Goal: Task Accomplishment & Management: Use online tool/utility

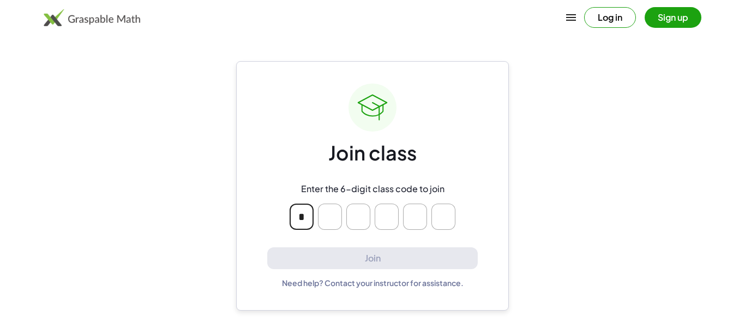
type input "*"
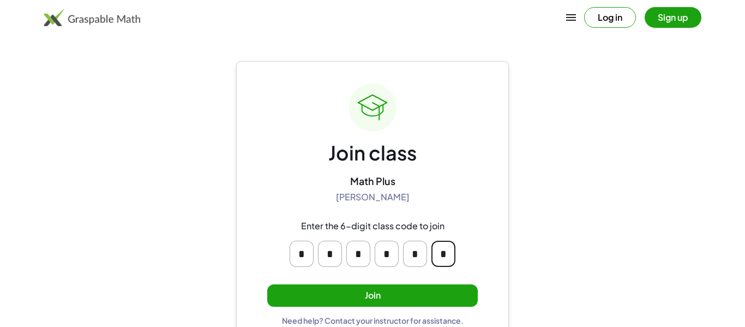
type input "*"
click at [342, 286] on button "Join" at bounding box center [372, 295] width 210 height 22
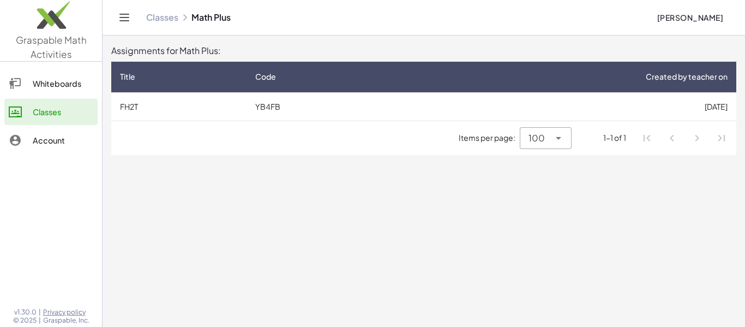
click at [213, 154] on main "Assignments for Math Plus: Title Code Created by teacher on FH2T YB4FB [DATE] I…" at bounding box center [424, 163] width 642 height 327
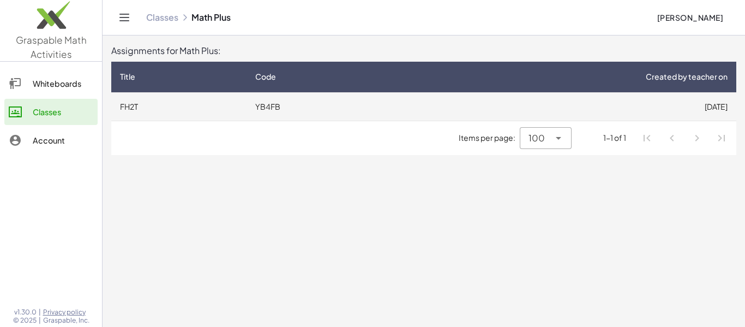
click at [187, 108] on td "FH2T" at bounding box center [178, 106] width 135 height 28
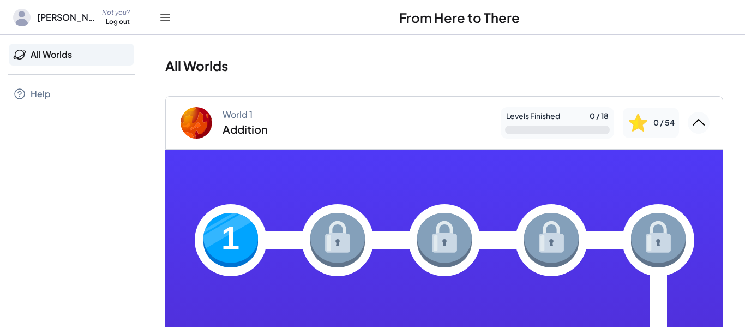
click at [240, 235] on img at bounding box center [230, 240] width 55 height 55
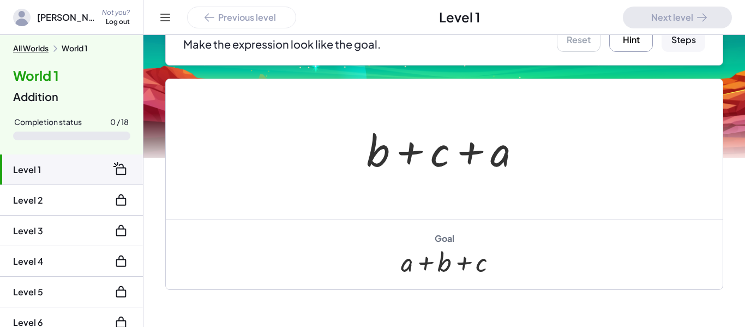
scroll to position [197, 0]
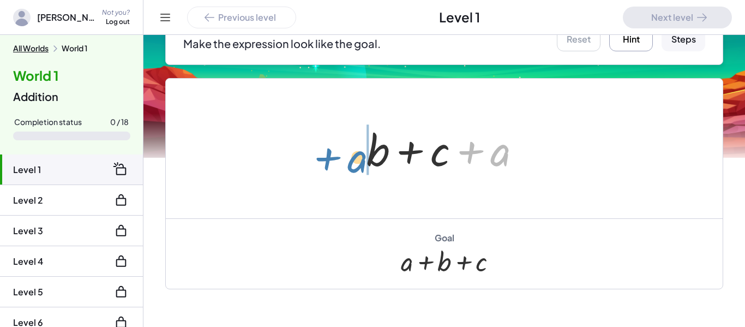
drag, startPoint x: 499, startPoint y: 154, endPoint x: 357, endPoint y: 160, distance: 142.4
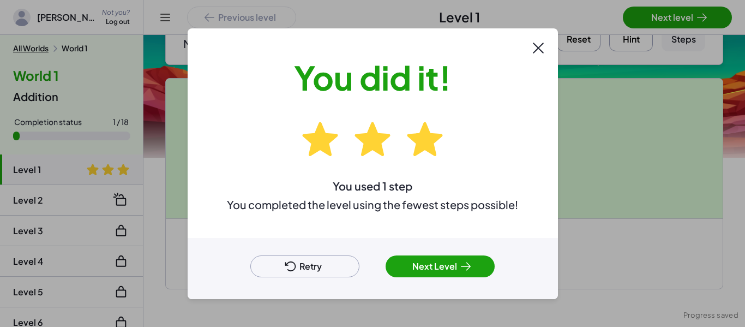
click at [425, 269] on button "Next Level" at bounding box center [439, 266] width 109 height 22
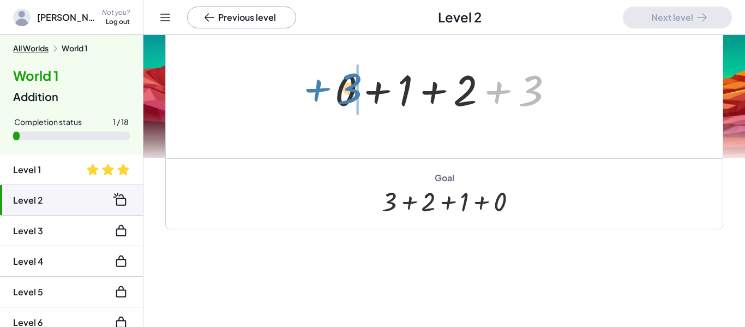
drag, startPoint x: 533, startPoint y: 101, endPoint x: 351, endPoint y: 98, distance: 182.7
click at [351, 98] on div at bounding box center [448, 89] width 238 height 56
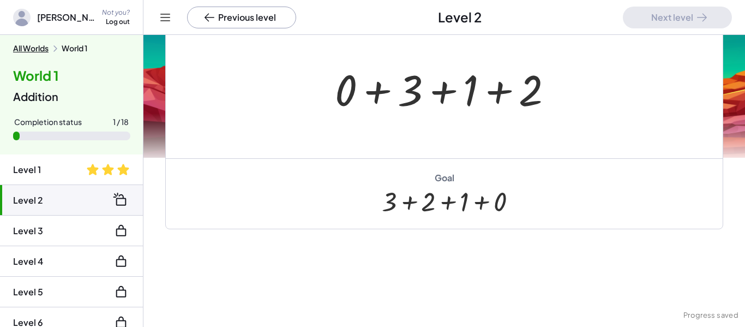
click at [374, 75] on div at bounding box center [448, 89] width 238 height 56
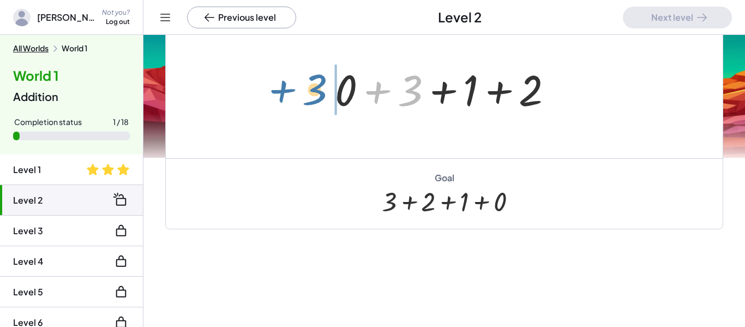
drag, startPoint x: 411, startPoint y: 87, endPoint x: 317, endPoint y: 87, distance: 93.8
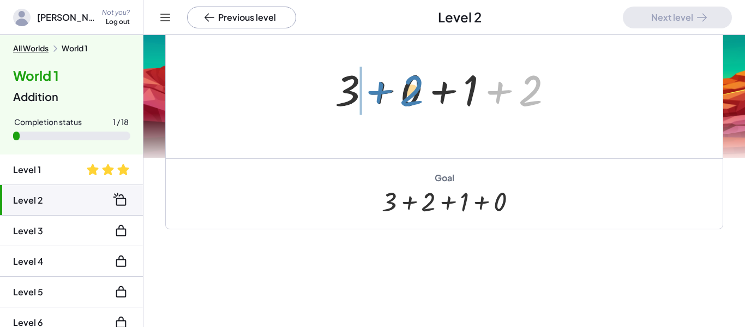
drag, startPoint x: 531, startPoint y: 87, endPoint x: 411, endPoint y: 87, distance: 119.9
click at [411, 87] on div at bounding box center [448, 89] width 238 height 56
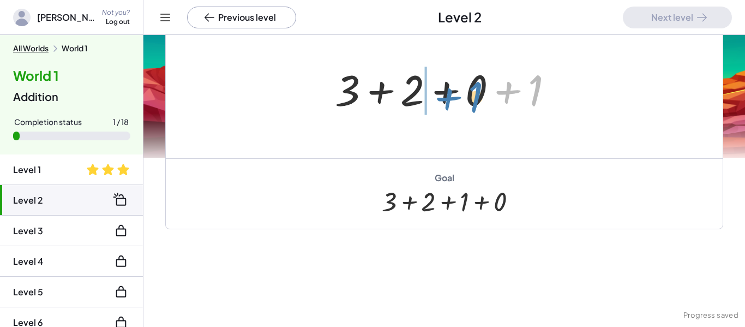
drag, startPoint x: 534, startPoint y: 87, endPoint x: 470, endPoint y: 94, distance: 64.7
click at [470, 94] on div at bounding box center [448, 89] width 238 height 56
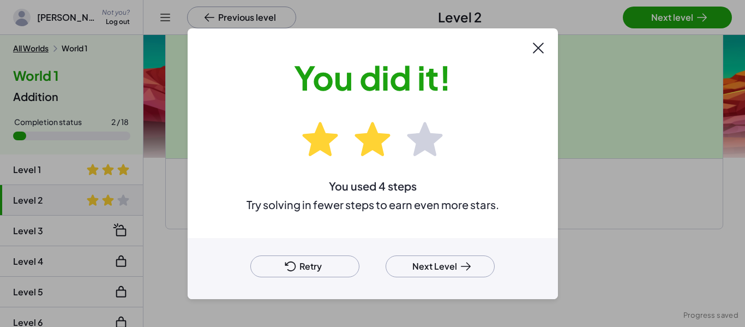
click at [415, 267] on button "Next Level" at bounding box center [439, 266] width 109 height 22
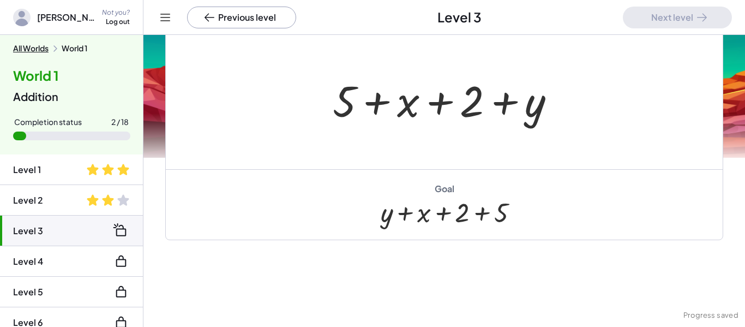
scroll to position [88, 0]
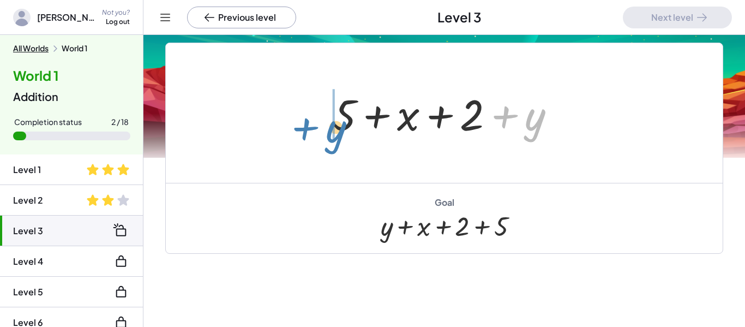
drag, startPoint x: 528, startPoint y: 131, endPoint x: 328, endPoint y: 143, distance: 200.5
click at [328, 143] on div "+ y + 5 + x + 2 + y" at bounding box center [444, 113] width 256 height 62
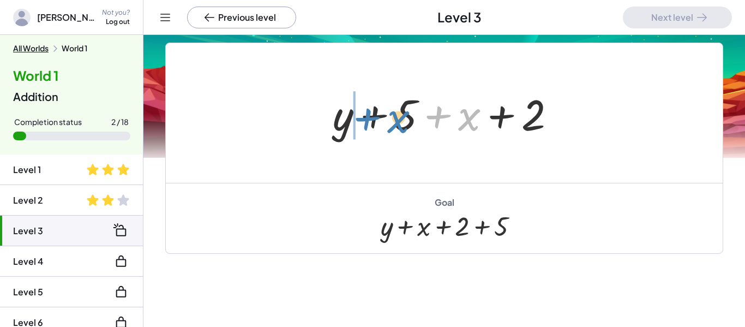
drag, startPoint x: 472, startPoint y: 124, endPoint x: 406, endPoint y: 125, distance: 65.4
click at [406, 125] on div at bounding box center [448, 113] width 243 height 56
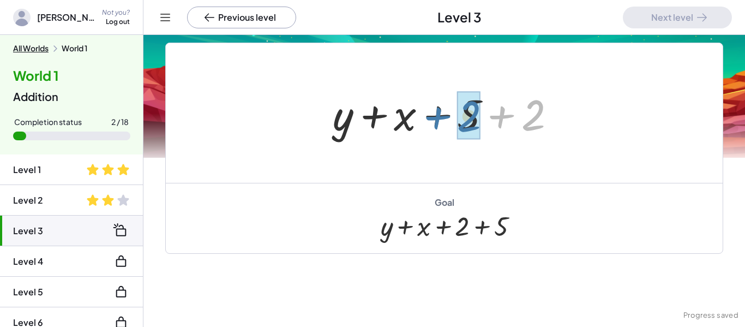
drag, startPoint x: 542, startPoint y: 111, endPoint x: 478, endPoint y: 112, distance: 64.3
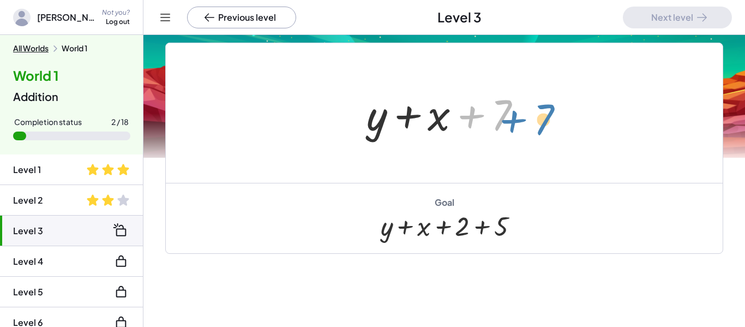
drag, startPoint x: 504, startPoint y: 113, endPoint x: 551, endPoint y: 118, distance: 47.6
drag, startPoint x: 471, startPoint y: 116, endPoint x: 513, endPoint y: 114, distance: 42.0
click at [513, 114] on div at bounding box center [448, 113] width 174 height 56
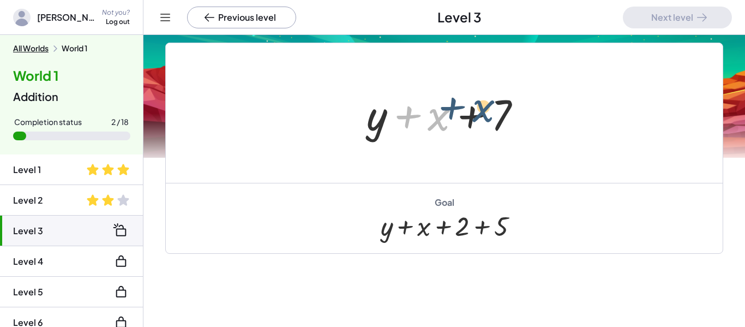
drag, startPoint x: 428, startPoint y: 120, endPoint x: 480, endPoint y: 113, distance: 52.8
click at [480, 113] on div at bounding box center [448, 113] width 174 height 56
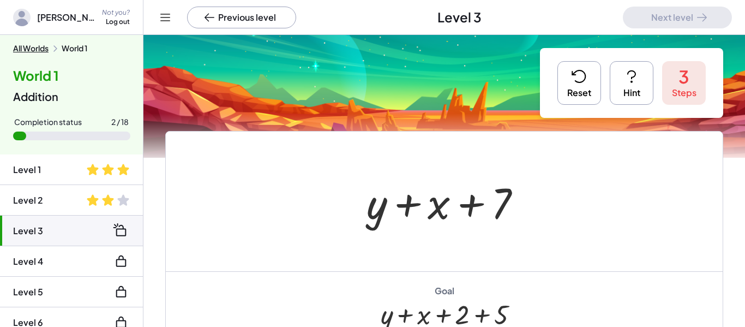
click at [572, 65] on button "Reset" at bounding box center [579, 83] width 44 height 44
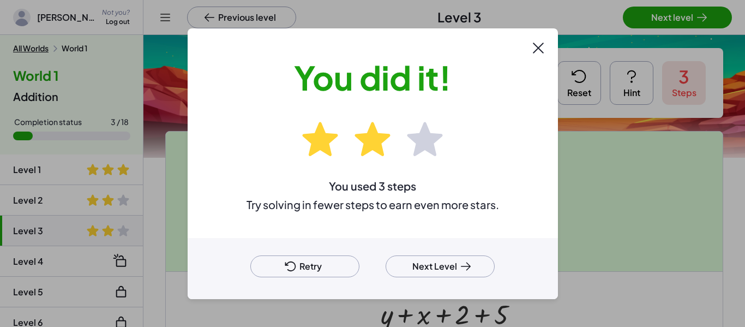
click at [435, 272] on button "Next Level" at bounding box center [439, 266] width 109 height 22
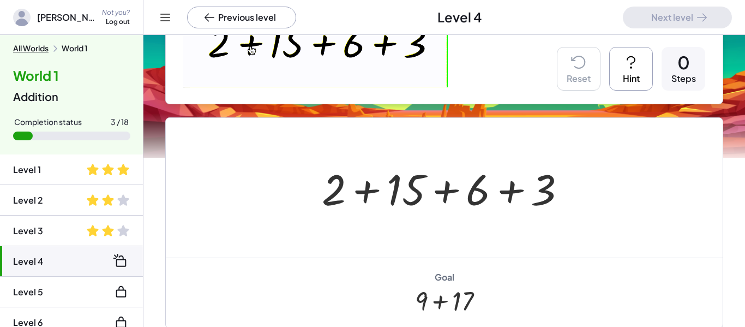
scroll to position [179, 0]
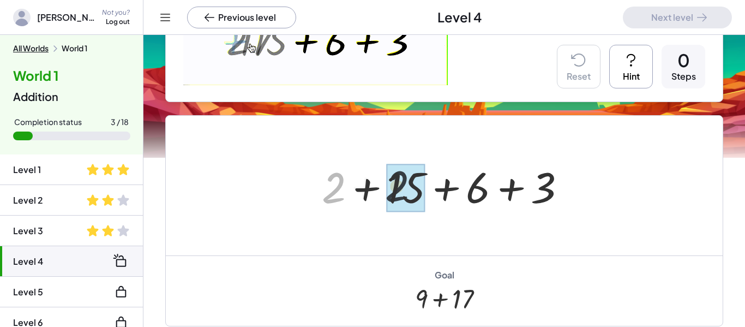
drag, startPoint x: 328, startPoint y: 191, endPoint x: 405, endPoint y: 189, distance: 76.9
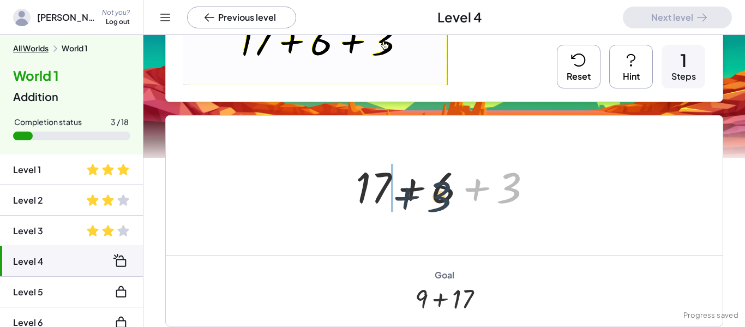
drag, startPoint x: 507, startPoint y: 183, endPoint x: 434, endPoint y: 192, distance: 73.1
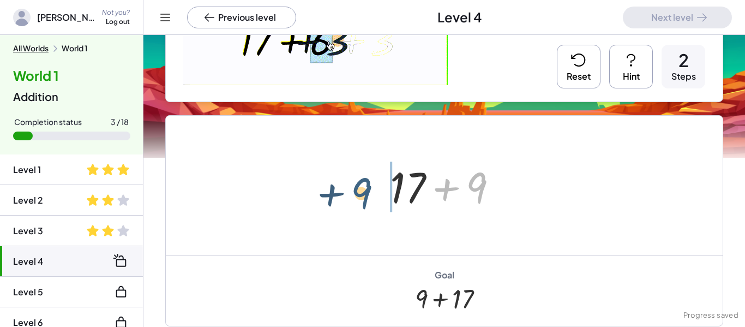
drag, startPoint x: 482, startPoint y: 186, endPoint x: 365, endPoint y: 190, distance: 116.7
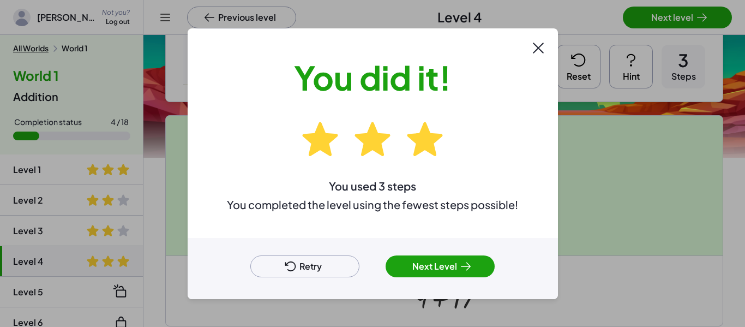
click at [413, 255] on button "Next Level" at bounding box center [439, 266] width 109 height 22
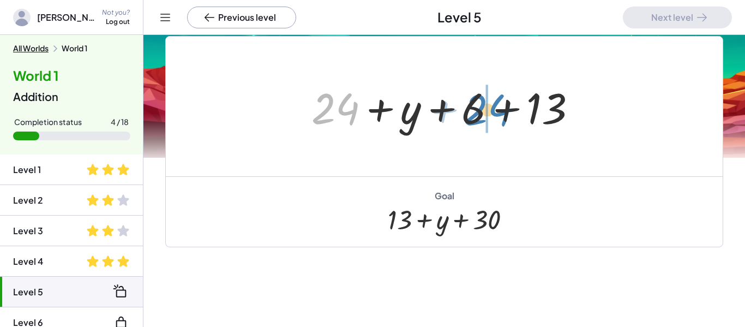
drag, startPoint x: 325, startPoint y: 117, endPoint x: 476, endPoint y: 118, distance: 150.5
click at [476, 118] on div at bounding box center [448, 107] width 285 height 56
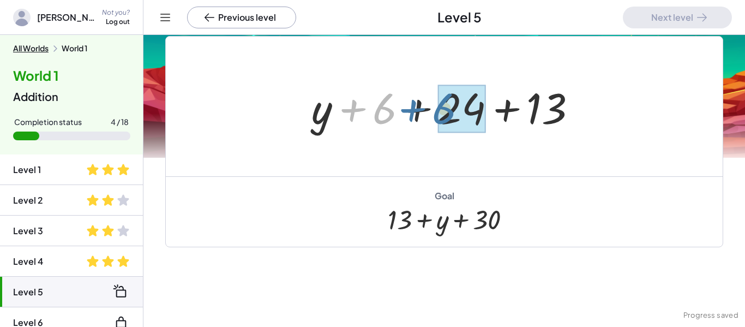
drag, startPoint x: 370, startPoint y: 112, endPoint x: 436, endPoint y: 112, distance: 66.0
click at [436, 112] on div at bounding box center [448, 107] width 285 height 56
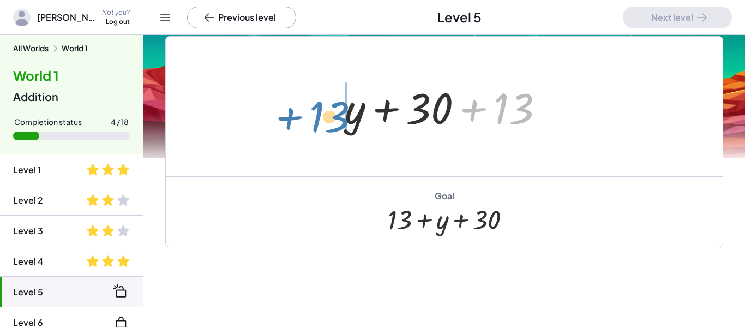
drag, startPoint x: 514, startPoint y: 106, endPoint x: 320, endPoint y: 116, distance: 193.8
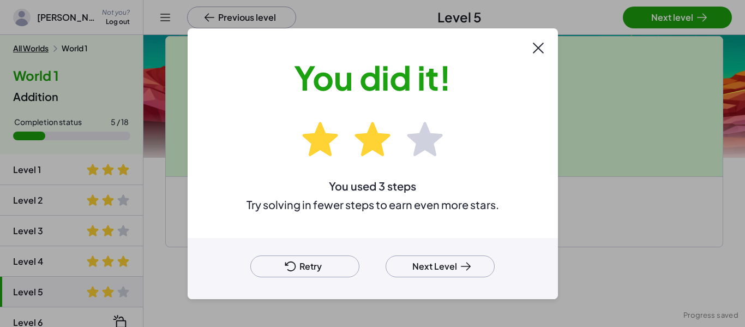
click at [452, 261] on button "Next Level" at bounding box center [439, 266] width 109 height 22
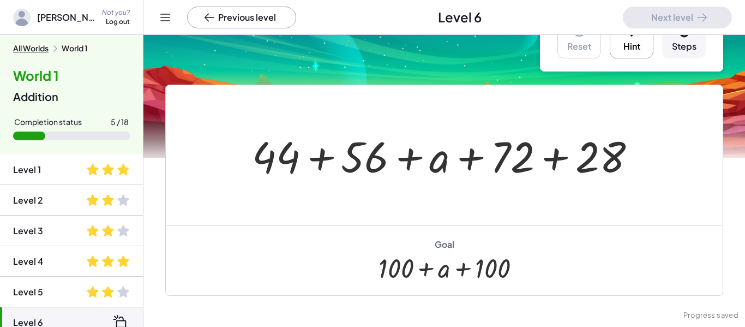
scroll to position [44, 0]
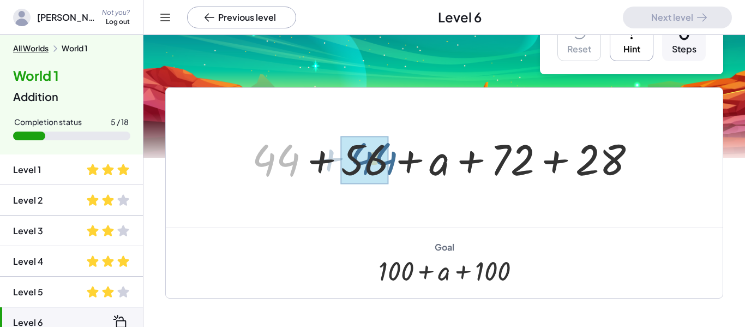
drag, startPoint x: 263, startPoint y: 158, endPoint x: 361, endPoint y: 156, distance: 98.7
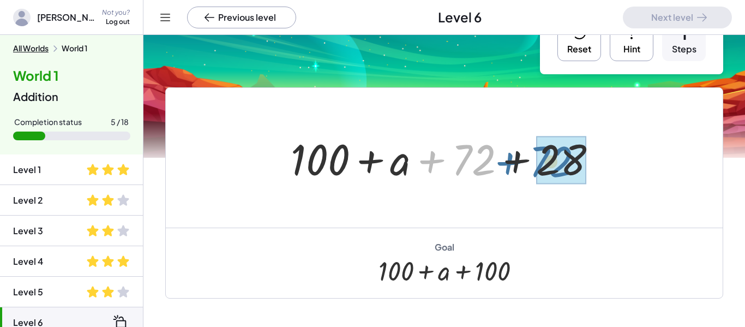
drag, startPoint x: 471, startPoint y: 152, endPoint x: 549, endPoint y: 154, distance: 78.0
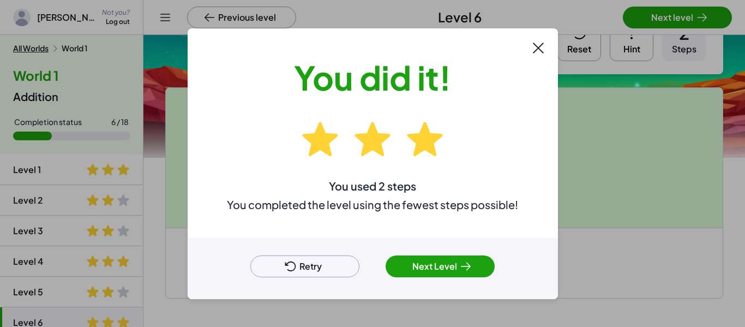
click at [441, 262] on button "Next Level" at bounding box center [439, 266] width 109 height 22
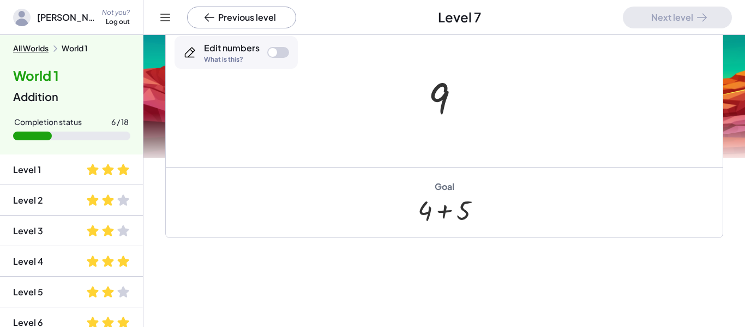
scroll to position [345, 0]
drag, startPoint x: 434, startPoint y: 114, endPoint x: 424, endPoint y: 113, distance: 10.4
click at [424, 113] on div at bounding box center [448, 102] width 51 height 54
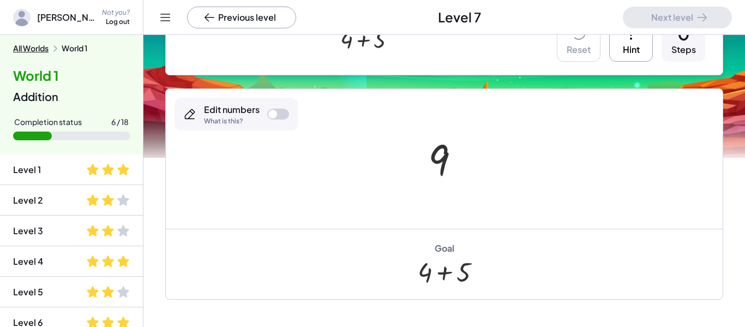
scroll to position [290, 0]
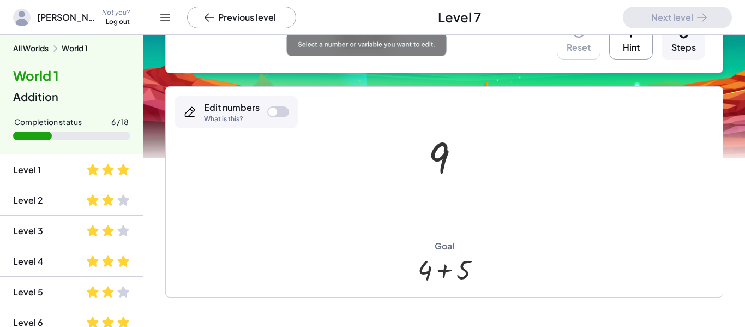
click at [270, 108] on div at bounding box center [272, 111] width 9 height 9
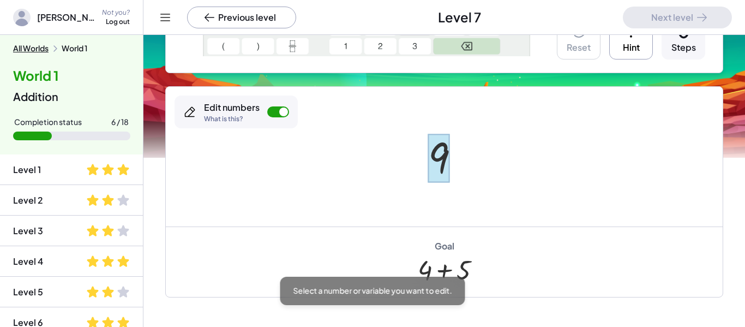
click at [441, 178] on div at bounding box center [438, 158] width 21 height 49
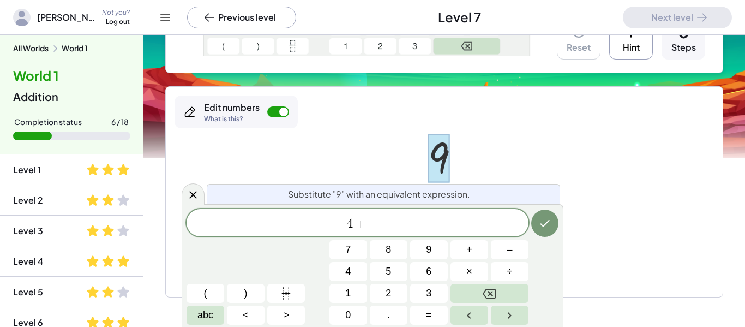
scroll to position [3, 0]
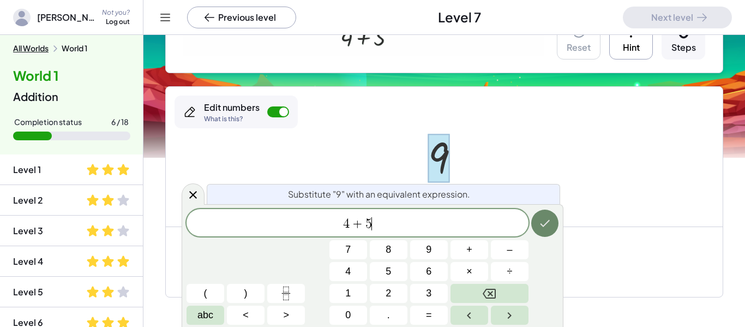
click at [546, 221] on icon "Done" at bounding box center [544, 222] width 13 height 13
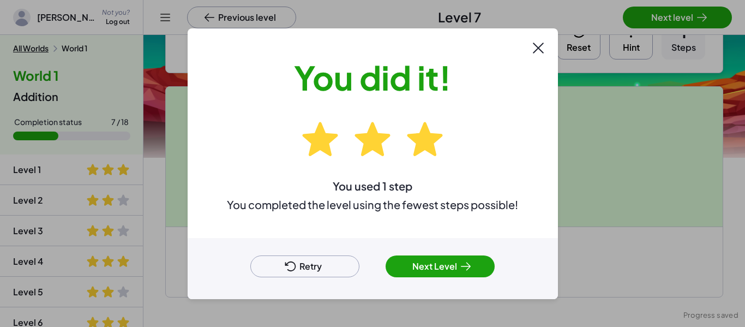
click at [444, 274] on button "Next Level" at bounding box center [439, 266] width 109 height 22
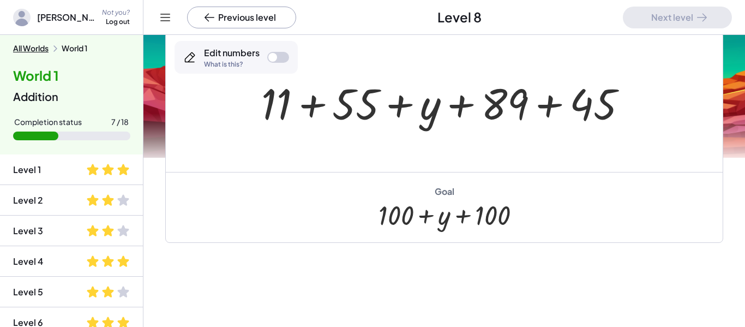
scroll to position [88, 0]
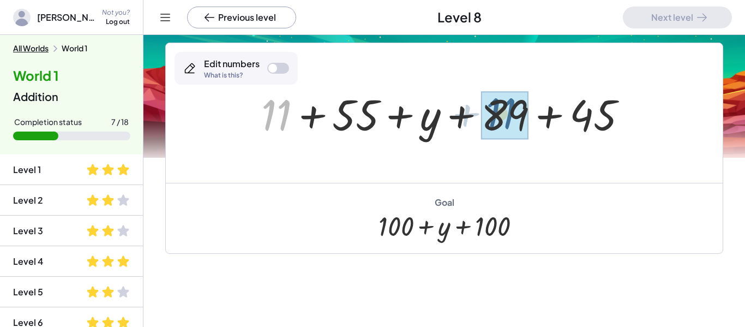
drag, startPoint x: 276, startPoint y: 122, endPoint x: 510, endPoint y: 122, distance: 233.9
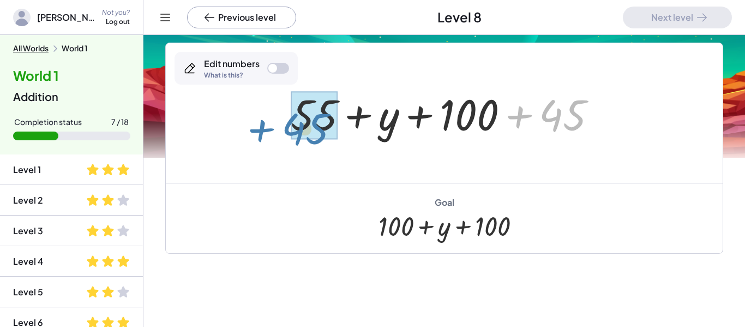
drag, startPoint x: 578, startPoint y: 116, endPoint x: 323, endPoint y: 129, distance: 256.0
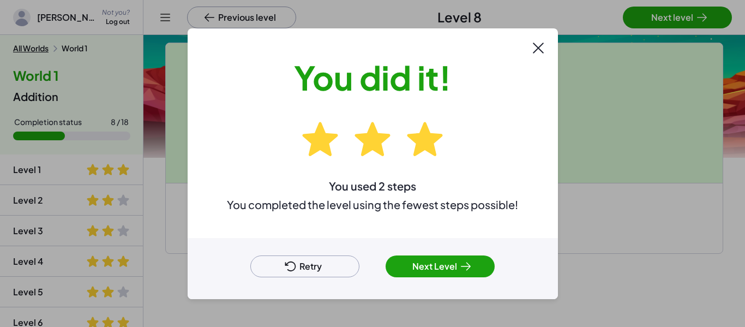
click at [436, 266] on button "Next Level" at bounding box center [439, 266] width 109 height 22
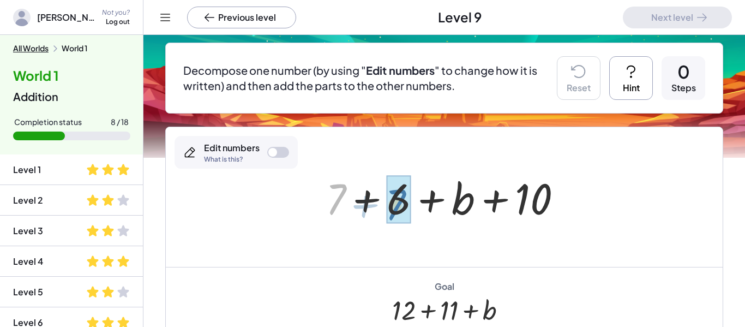
drag, startPoint x: 331, startPoint y: 201, endPoint x: 393, endPoint y: 207, distance: 62.0
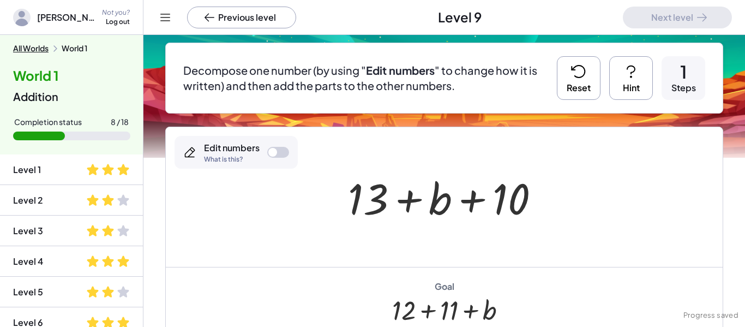
click at [574, 83] on button "Reset" at bounding box center [579, 78] width 44 height 44
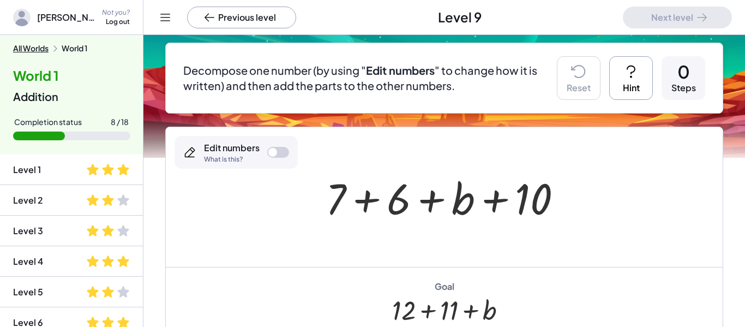
click at [267, 147] on div "Edit numbers What is this?" at bounding box center [235, 152] width 123 height 33
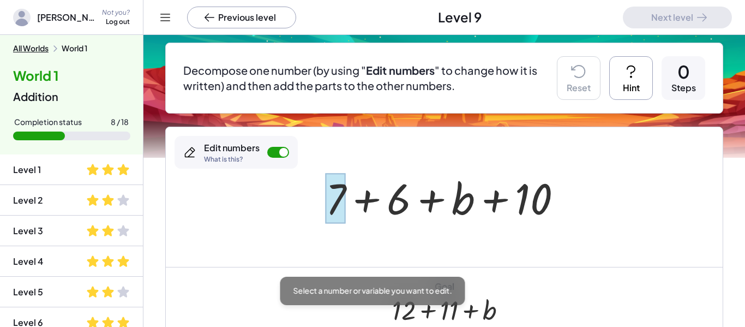
click at [327, 186] on div at bounding box center [335, 198] width 20 height 51
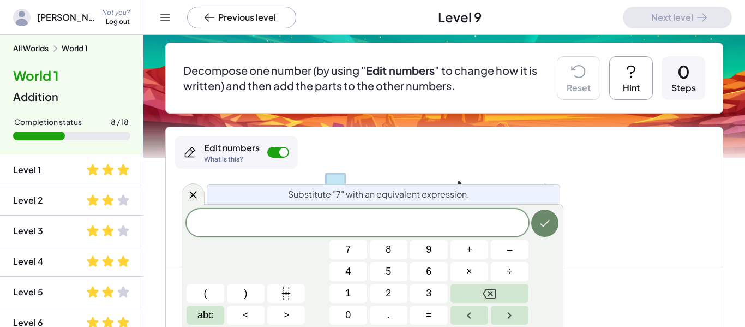
click at [534, 218] on button "Done" at bounding box center [544, 222] width 27 height 27
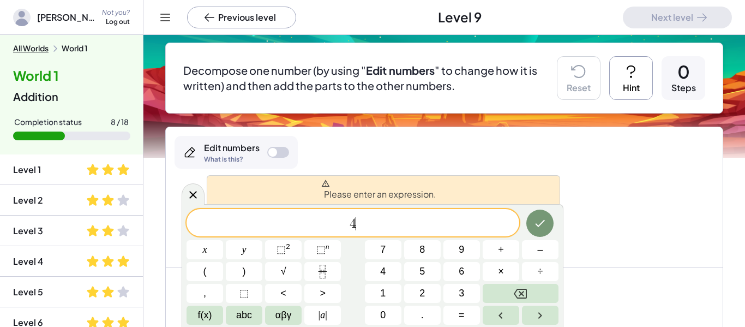
scroll to position [4, 0]
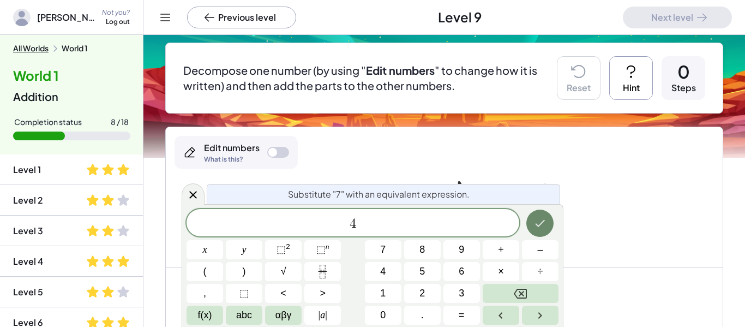
click at [542, 226] on icon "Done" at bounding box center [539, 222] width 13 height 13
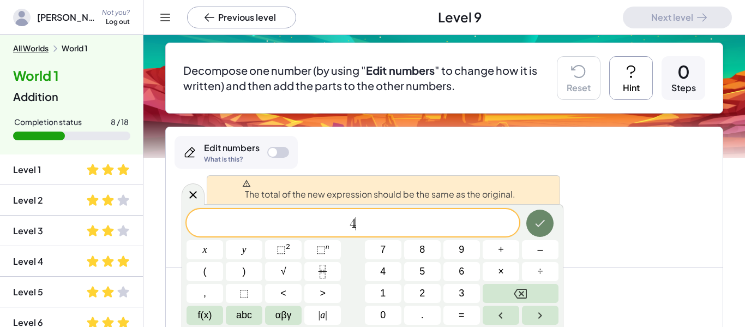
click at [540, 224] on icon "Done" at bounding box center [540, 223] width 10 height 7
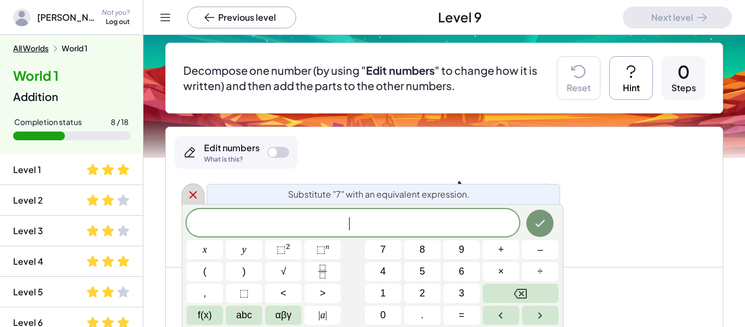
click at [192, 193] on icon at bounding box center [193, 195] width 8 height 8
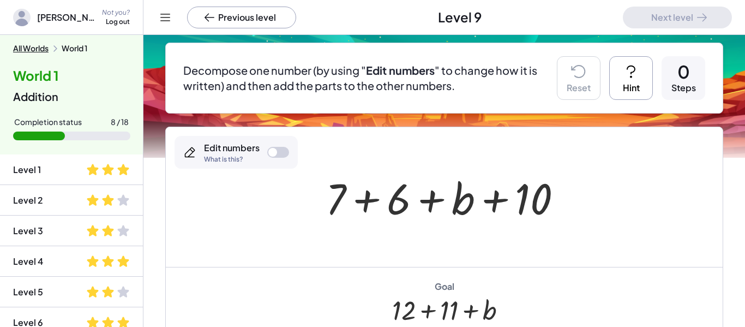
click at [345, 191] on div at bounding box center [448, 197] width 256 height 56
click at [335, 194] on div at bounding box center [448, 197] width 256 height 56
click at [337, 186] on div at bounding box center [448, 197] width 256 height 56
click at [400, 206] on div at bounding box center [448, 197] width 256 height 56
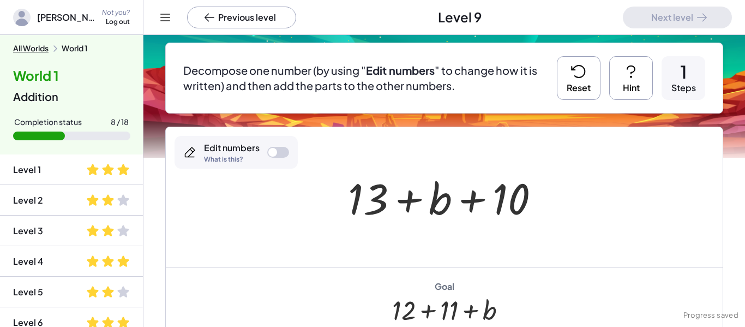
click at [364, 202] on div at bounding box center [447, 197] width 211 height 56
click at [273, 148] on div at bounding box center [272, 152] width 9 height 9
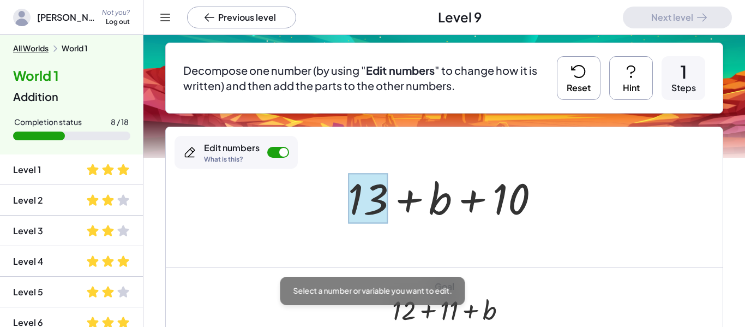
click at [355, 186] on div at bounding box center [368, 198] width 40 height 51
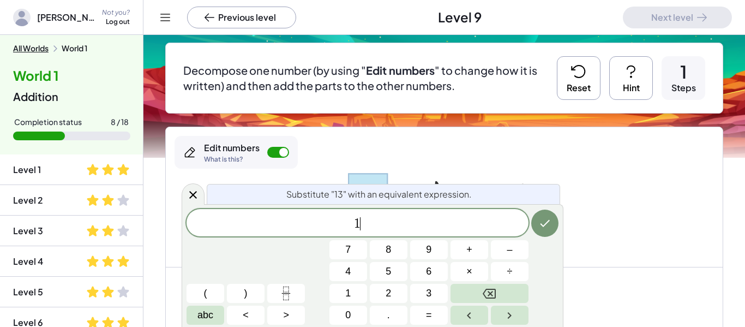
scroll to position [6, 0]
click at [540, 220] on icon "Done" at bounding box center [544, 222] width 13 height 13
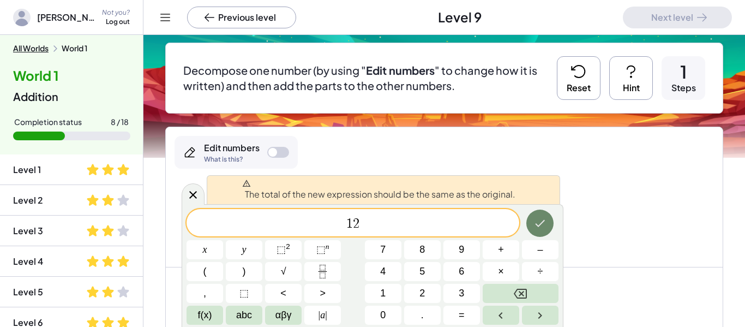
click at [540, 220] on icon "Done" at bounding box center [539, 222] width 13 height 13
click at [276, 153] on div at bounding box center [272, 152] width 9 height 9
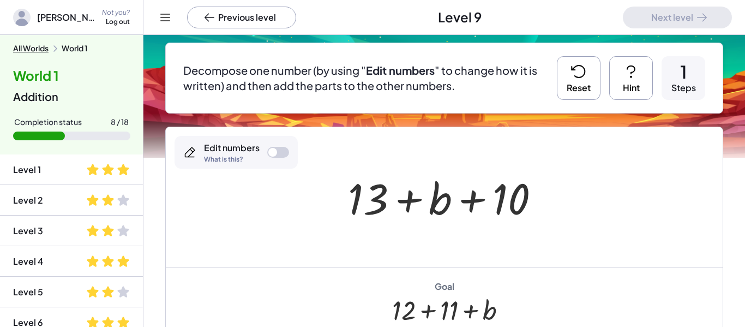
click at [494, 192] on div at bounding box center [447, 197] width 211 height 56
click at [279, 154] on div at bounding box center [278, 152] width 22 height 11
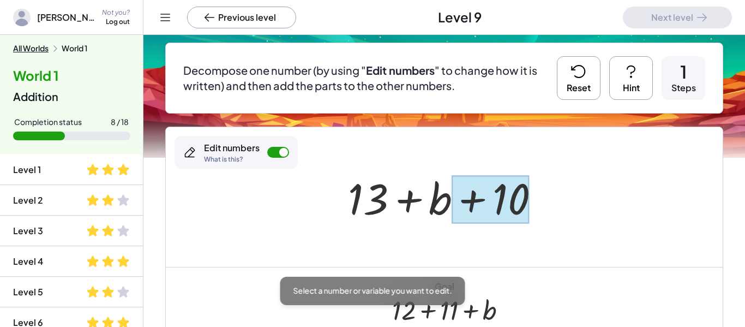
click at [525, 199] on div at bounding box center [489, 199] width 77 height 49
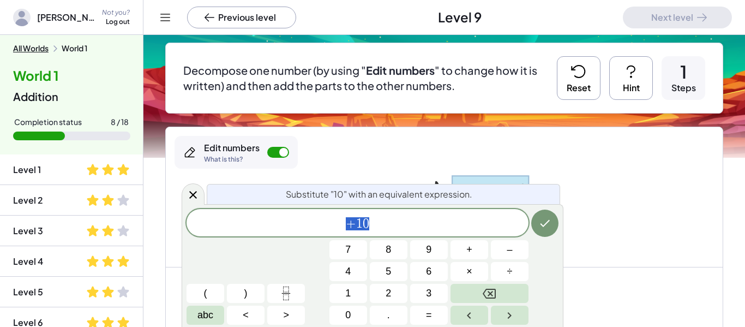
click at [372, 229] on span "+ 1 0" at bounding box center [357, 223] width 342 height 15
click at [546, 226] on icon "Done" at bounding box center [544, 222] width 13 height 13
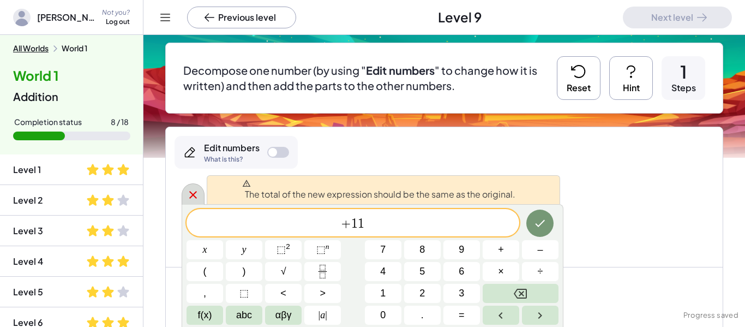
click at [200, 200] on div at bounding box center [193, 193] width 23 height 21
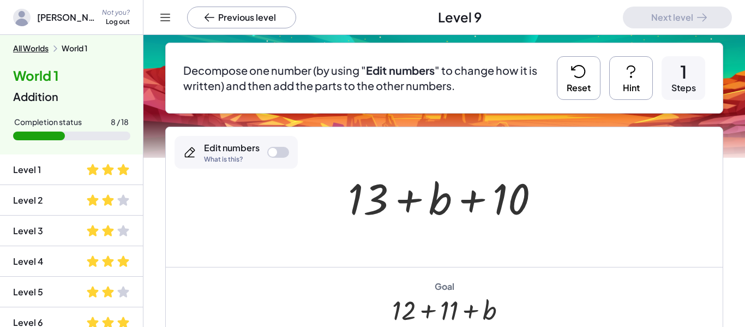
click at [569, 86] on button "Reset" at bounding box center [579, 78] width 44 height 44
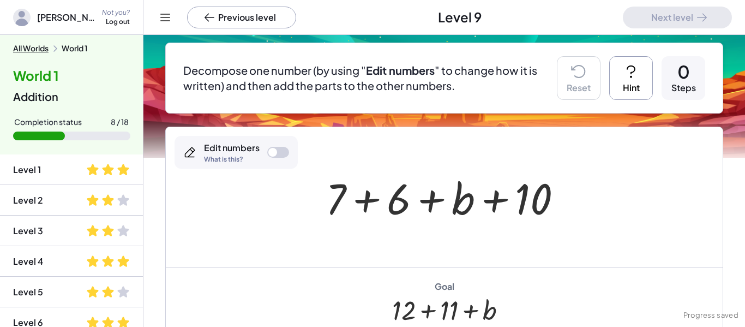
click at [636, 84] on button "Hint" at bounding box center [631, 78] width 44 height 44
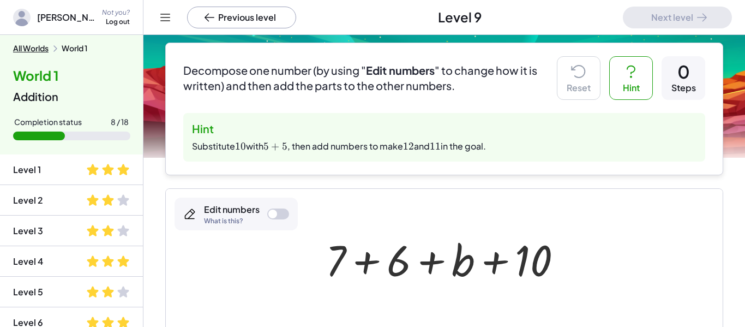
click at [270, 215] on div at bounding box center [272, 213] width 9 height 9
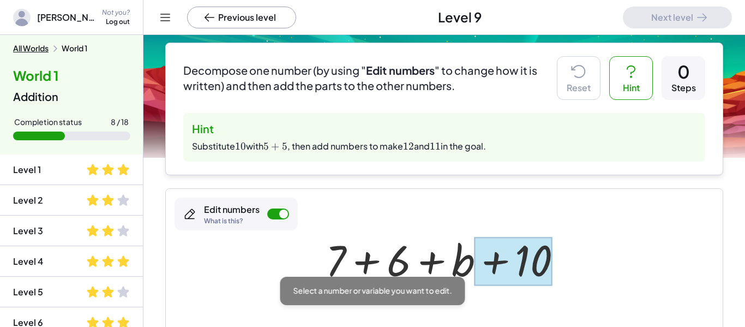
click at [534, 270] on div at bounding box center [512, 261] width 77 height 49
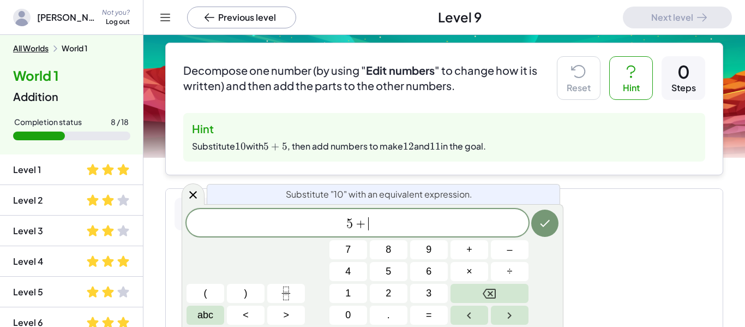
scroll to position [9, 0]
click at [547, 224] on icon "Done" at bounding box center [544, 222] width 13 height 13
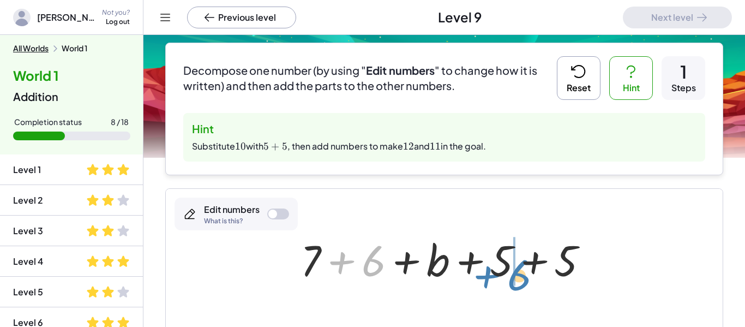
drag, startPoint x: 361, startPoint y: 261, endPoint x: 502, endPoint y: 274, distance: 141.3
click at [502, 274] on div at bounding box center [448, 259] width 307 height 56
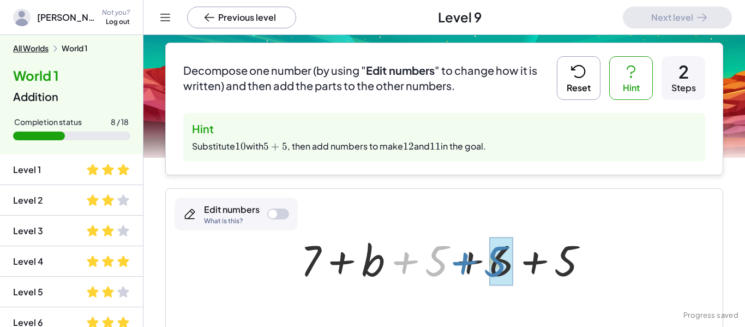
drag, startPoint x: 425, startPoint y: 260, endPoint x: 489, endPoint y: 261, distance: 63.3
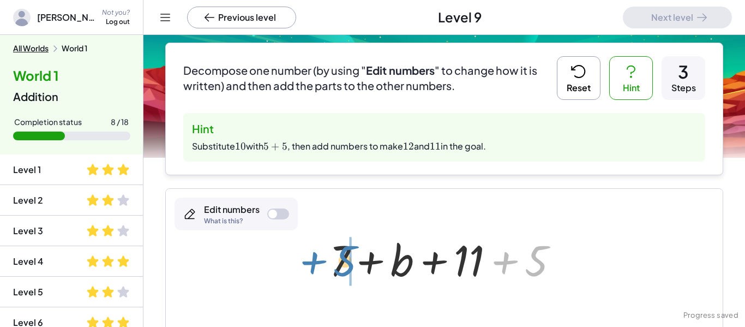
drag, startPoint x: 539, startPoint y: 256, endPoint x: 348, endPoint y: 255, distance: 190.8
click at [348, 255] on div at bounding box center [448, 259] width 249 height 56
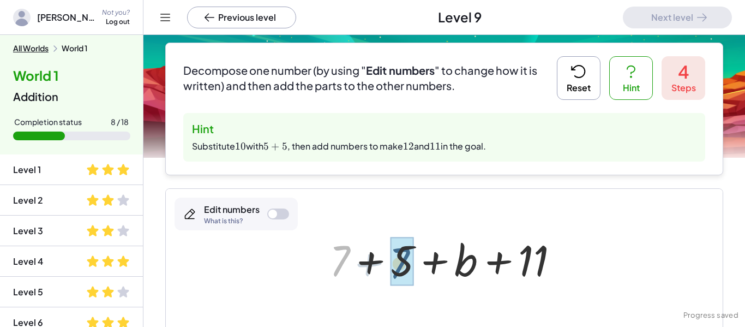
drag, startPoint x: 337, startPoint y: 257, endPoint x: 399, endPoint y: 260, distance: 61.7
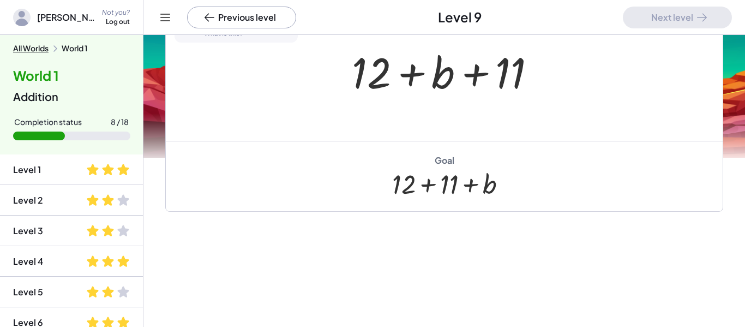
scroll to position [277, 0]
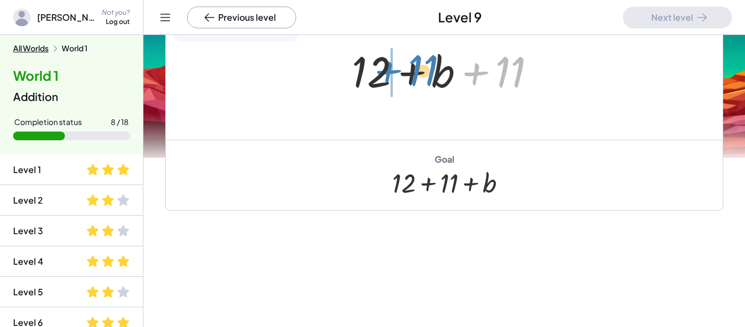
drag, startPoint x: 510, startPoint y: 81, endPoint x: 425, endPoint y: 79, distance: 85.6
click at [425, 79] on div at bounding box center [447, 70] width 203 height 56
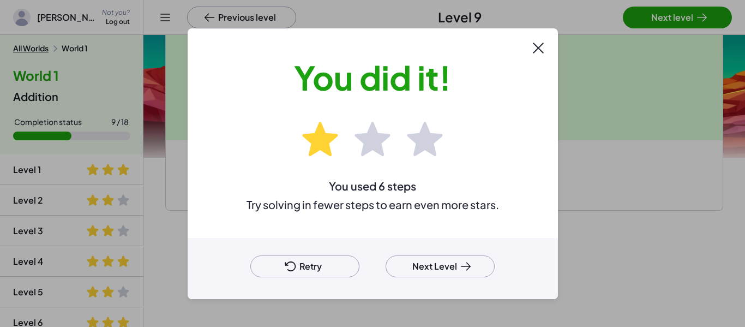
click at [408, 266] on button "Next Level" at bounding box center [439, 266] width 109 height 22
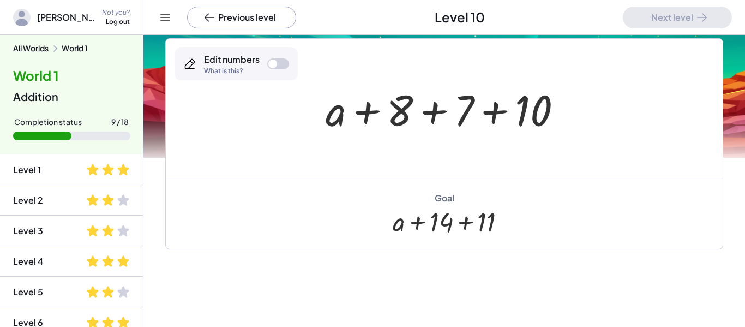
scroll to position [91, 0]
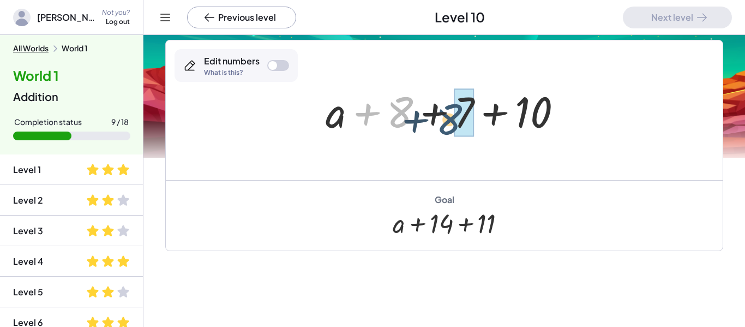
drag, startPoint x: 398, startPoint y: 112, endPoint x: 463, endPoint y: 117, distance: 65.1
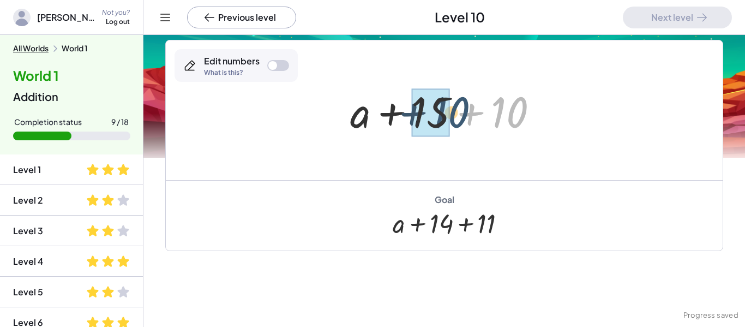
drag, startPoint x: 508, startPoint y: 106, endPoint x: 439, endPoint y: 107, distance: 69.3
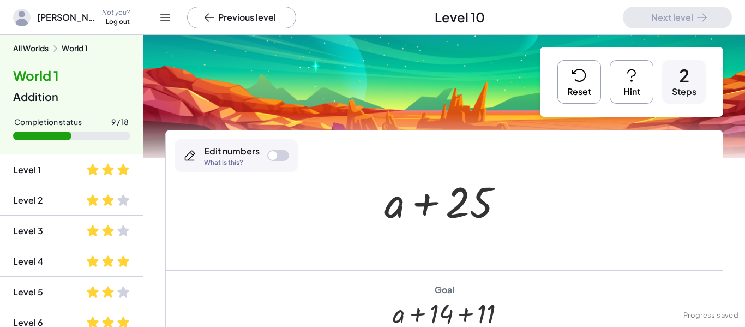
scroll to position [0, 0]
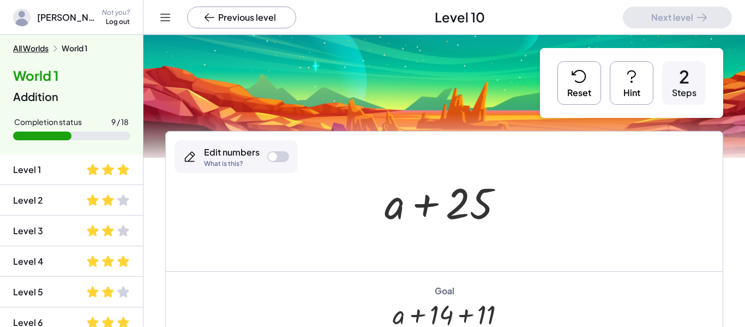
click at [580, 87] on button "Reset" at bounding box center [579, 83] width 44 height 44
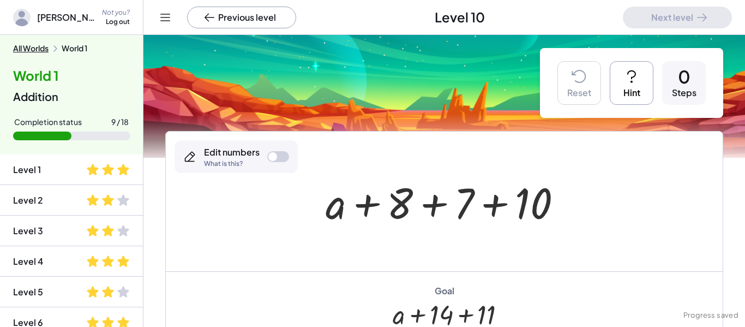
click at [630, 98] on button "Hint" at bounding box center [632, 83] width 44 height 44
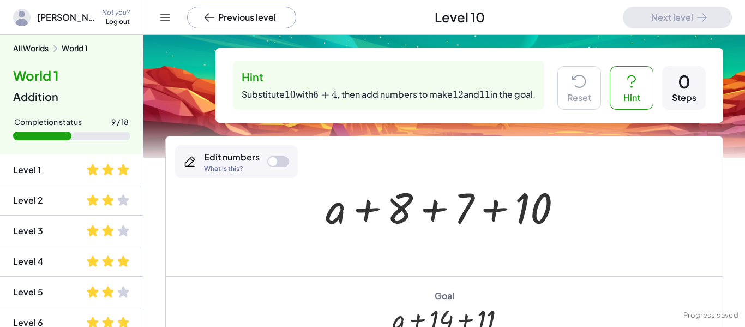
click at [274, 162] on div at bounding box center [272, 161] width 9 height 9
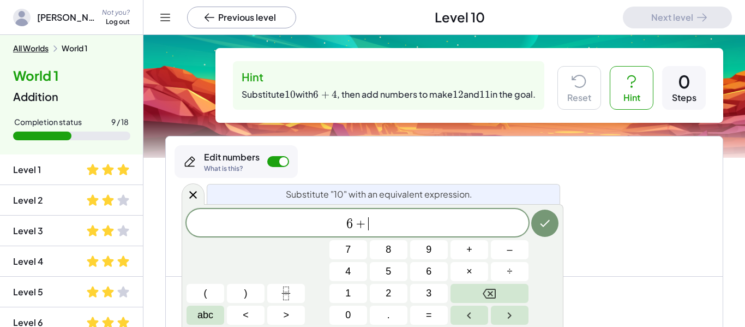
scroll to position [12, 0]
click at [547, 220] on icon "Done" at bounding box center [544, 222] width 13 height 13
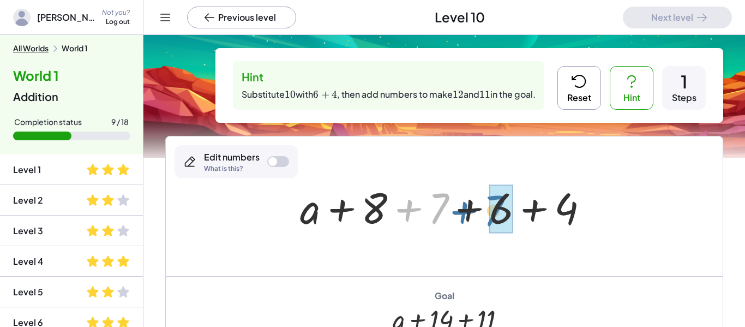
drag, startPoint x: 438, startPoint y: 198, endPoint x: 499, endPoint y: 201, distance: 61.7
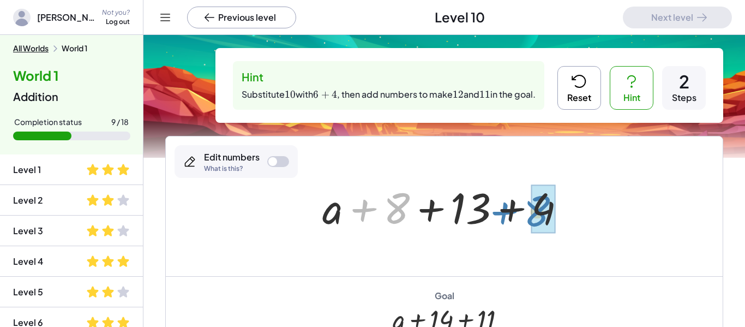
drag, startPoint x: 386, startPoint y: 207, endPoint x: 528, endPoint y: 209, distance: 141.8
click at [528, 209] on div at bounding box center [448, 206] width 263 height 56
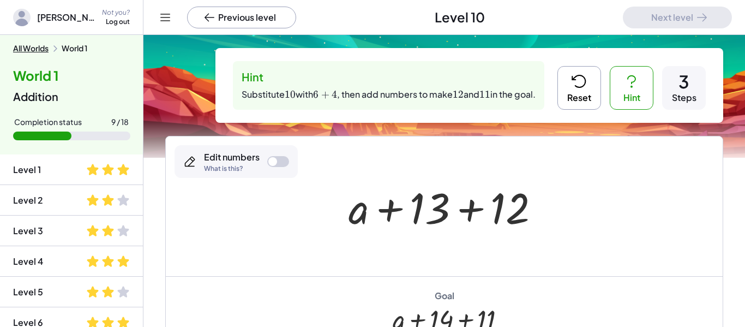
click at [433, 203] on div at bounding box center [448, 206] width 211 height 56
click at [571, 112] on div "Hint Substitute ﻿ 10 10 10 ﻿ with ﻿ 6 + 4 6+4 6 + 4 ﻿ ﻿ , then add numbers to m…" at bounding box center [469, 85] width 508 height 75
click at [582, 88] on icon at bounding box center [578, 81] width 17 height 17
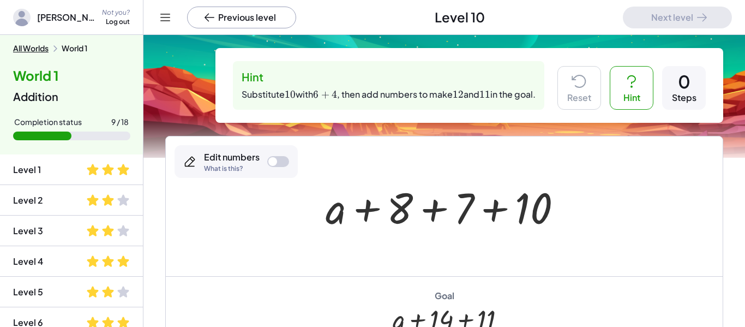
click at [278, 165] on div at bounding box center [278, 161] width 22 height 11
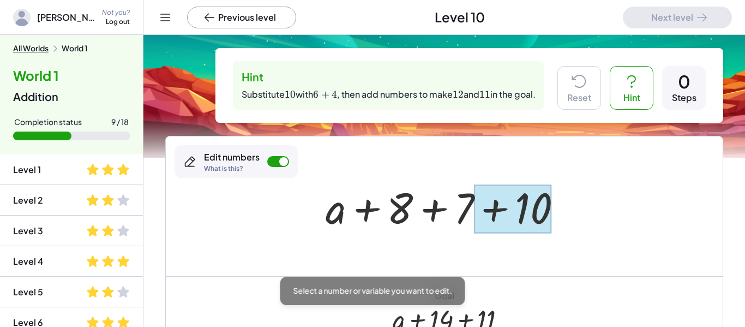
click at [535, 212] on div at bounding box center [512, 208] width 77 height 49
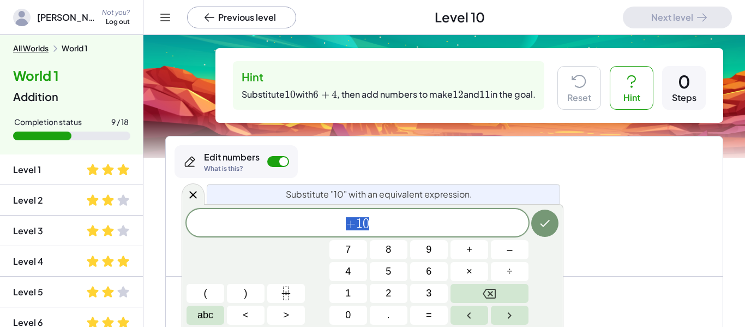
scroll to position [13, 0]
click at [467, 251] on span "+" at bounding box center [469, 249] width 6 height 15
click at [359, 280] on button "4" at bounding box center [348, 271] width 38 height 19
click at [546, 218] on icon "Done" at bounding box center [544, 222] width 13 height 13
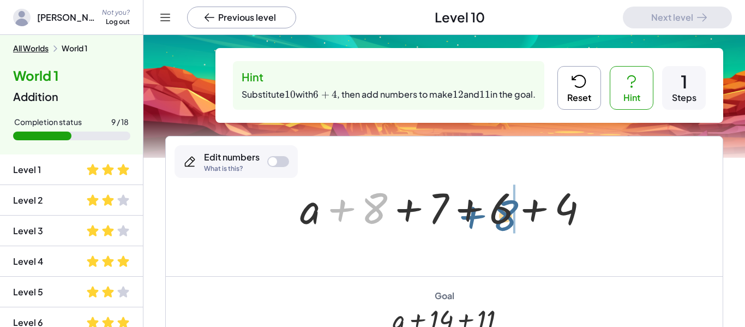
drag, startPoint x: 368, startPoint y: 215, endPoint x: 509, endPoint y: 222, distance: 141.4
click at [509, 222] on div at bounding box center [448, 206] width 308 height 56
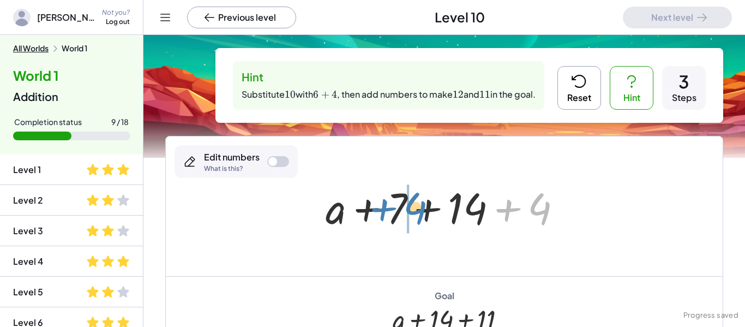
drag, startPoint x: 537, startPoint y: 205, endPoint x: 409, endPoint y: 205, distance: 128.1
click at [409, 205] on div at bounding box center [448, 206] width 256 height 56
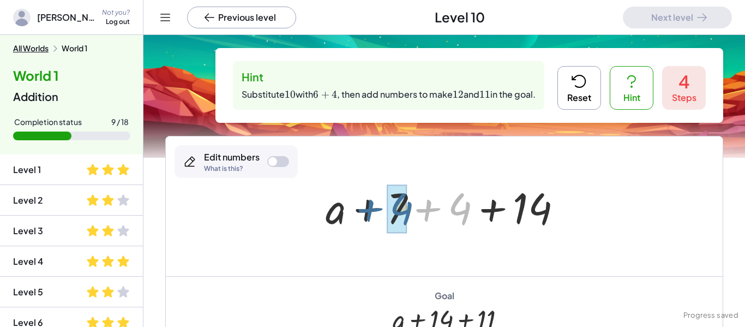
drag, startPoint x: 456, startPoint y: 203, endPoint x: 396, endPoint y: 203, distance: 60.0
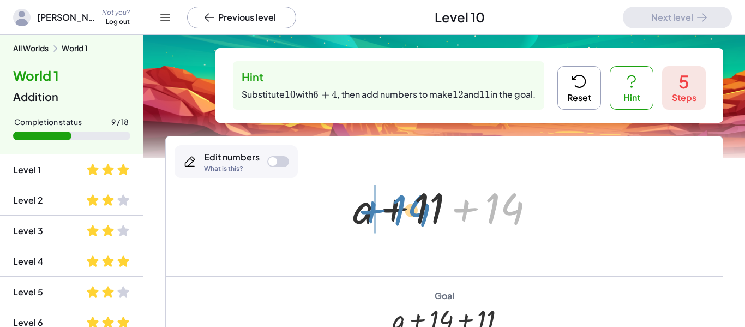
drag, startPoint x: 505, startPoint y: 214, endPoint x: 412, endPoint y: 215, distance: 93.2
click at [412, 215] on div at bounding box center [447, 206] width 201 height 56
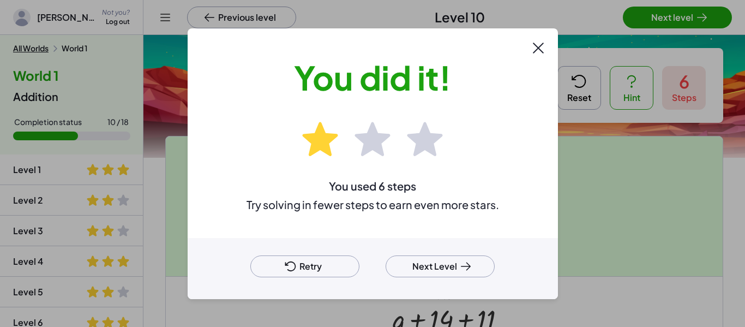
click at [438, 266] on button "Next Level" at bounding box center [439, 266] width 109 height 22
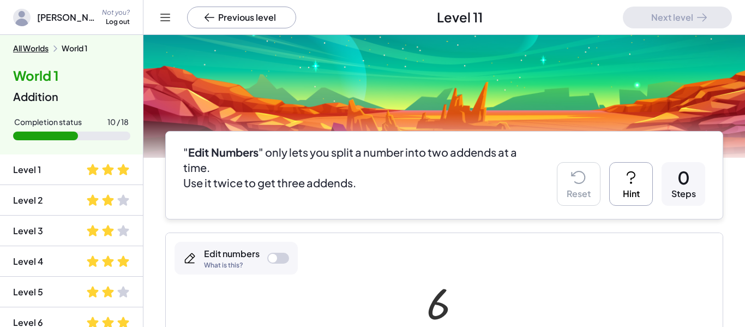
click at [624, 188] on button "Hint" at bounding box center [631, 184] width 44 height 44
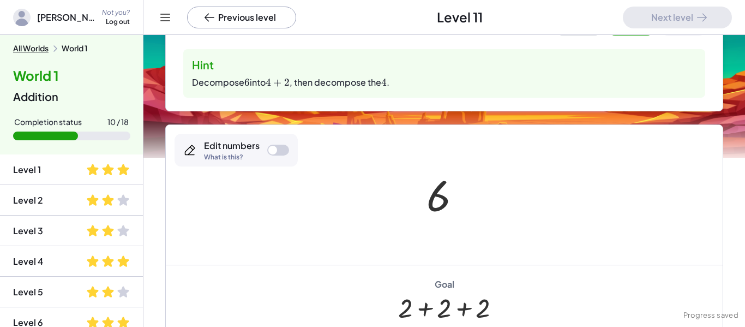
scroll to position [170, 0]
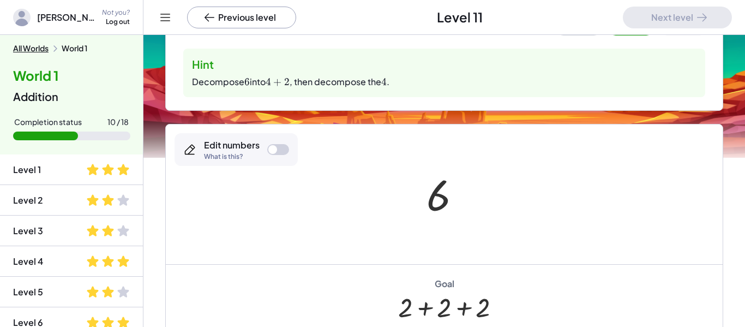
click at [280, 148] on div at bounding box center [278, 149] width 22 height 11
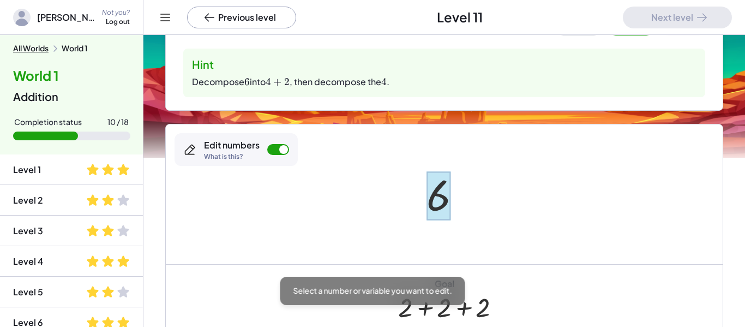
click at [430, 205] on div at bounding box center [438, 195] width 24 height 49
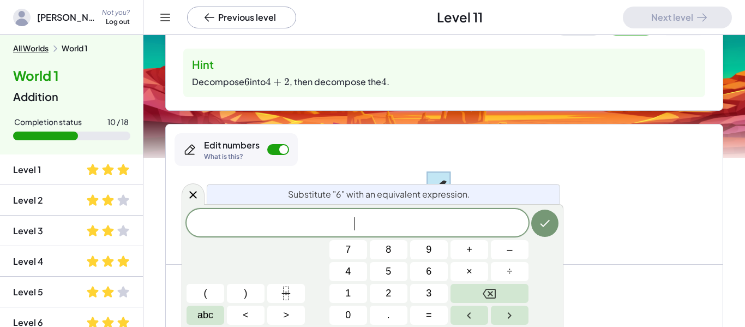
click at [344, 269] on button "4" at bounding box center [348, 271] width 38 height 19
click at [467, 248] on span "+" at bounding box center [469, 249] width 6 height 15
click at [379, 287] on button "2" at bounding box center [389, 293] width 38 height 19
click at [544, 225] on icon "Done" at bounding box center [544, 222] width 13 height 13
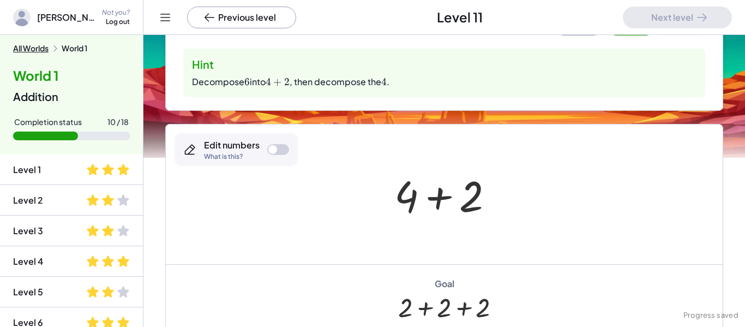
click at [282, 147] on div at bounding box center [278, 149] width 22 height 11
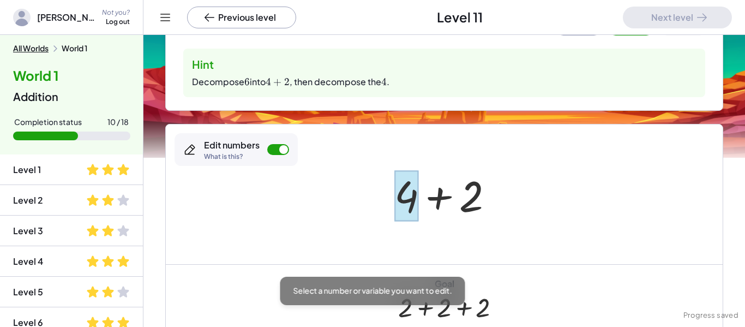
click at [396, 190] on div at bounding box center [406, 195] width 24 height 51
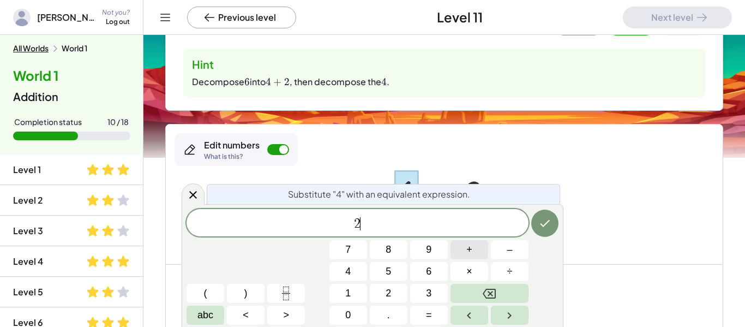
click at [461, 250] on button "+" at bounding box center [469, 249] width 38 height 19
click at [383, 287] on button "2" at bounding box center [389, 293] width 38 height 19
click at [539, 215] on button "Done" at bounding box center [544, 222] width 27 height 27
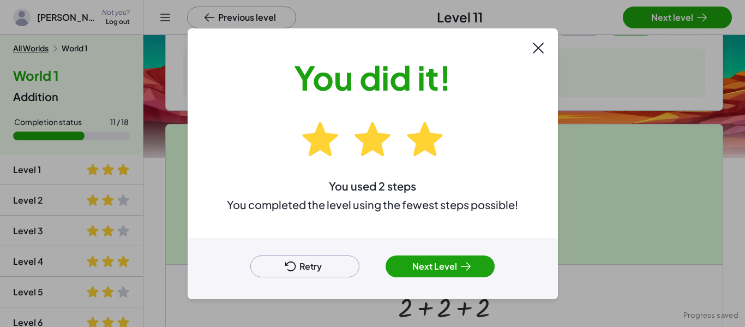
click at [672, 13] on div at bounding box center [372, 163] width 745 height 327
click at [428, 287] on div "Retry Next Level" at bounding box center [373, 268] width 370 height 61
click at [437, 270] on button "Next Level" at bounding box center [439, 266] width 109 height 22
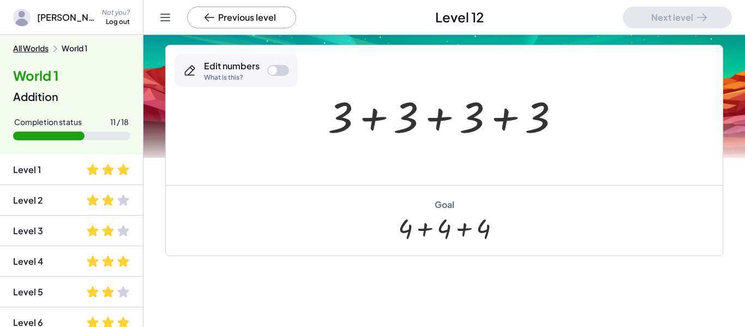
click at [266, 65] on div "Edit numbers What is this?" at bounding box center [235, 70] width 123 height 33
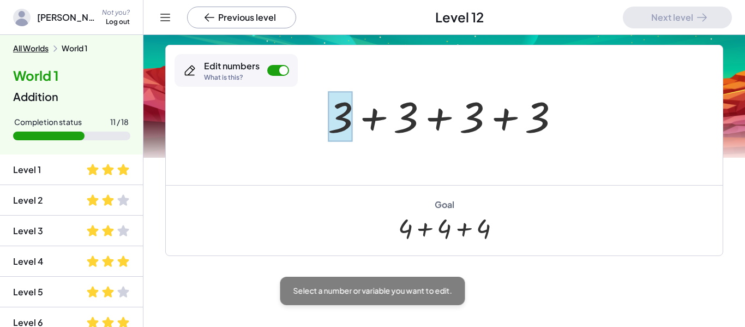
click at [334, 119] on div at bounding box center [340, 116] width 25 height 51
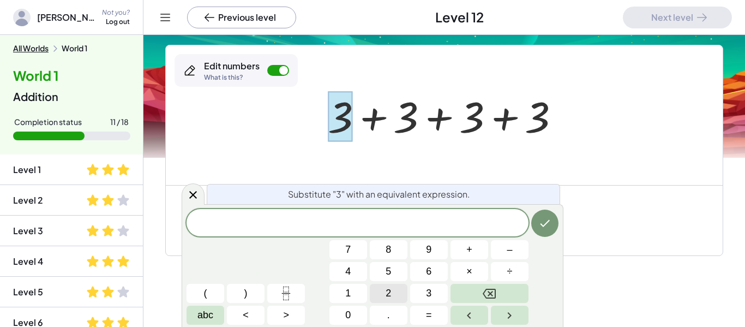
click at [383, 291] on button "2" at bounding box center [389, 293] width 38 height 19
click at [465, 251] on button "+" at bounding box center [469, 249] width 38 height 19
click at [340, 292] on button "1" at bounding box center [348, 293] width 38 height 19
click at [547, 215] on button "Done" at bounding box center [544, 222] width 27 height 27
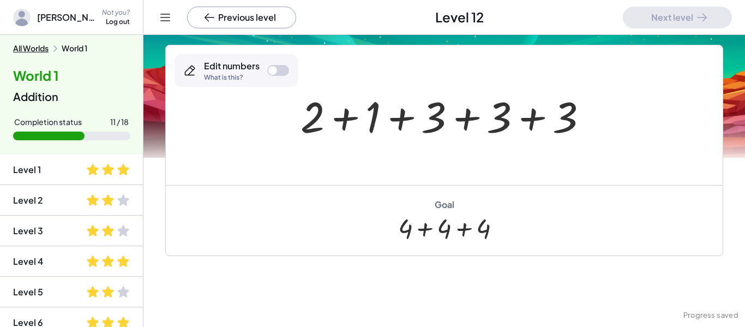
click at [431, 124] on div at bounding box center [448, 115] width 306 height 56
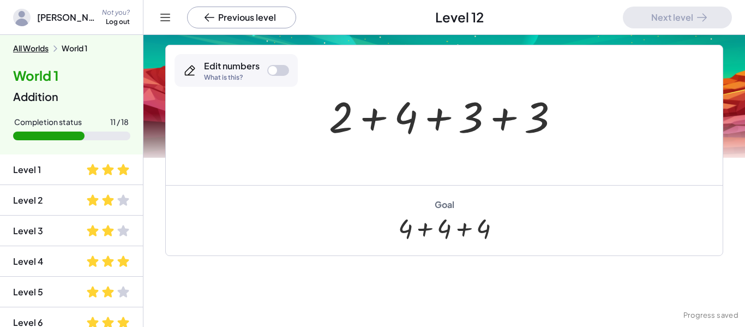
click at [273, 70] on div at bounding box center [272, 70] width 9 height 9
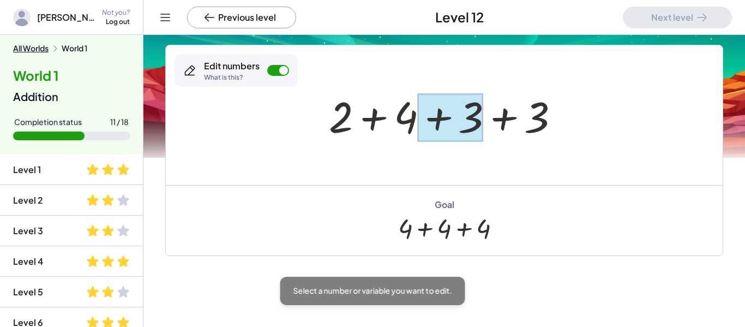
click at [463, 129] on div at bounding box center [450, 117] width 65 height 49
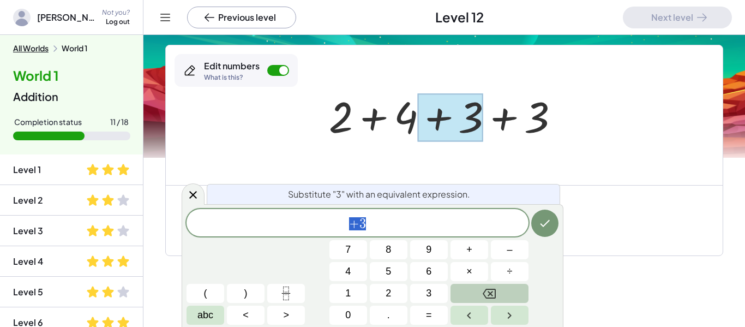
click at [477, 290] on button "Backspace" at bounding box center [489, 293] width 78 height 19
click at [385, 287] on button "2" at bounding box center [389, 293] width 38 height 19
click at [460, 252] on button "+" at bounding box center [469, 249] width 38 height 19
click at [354, 294] on button "1" at bounding box center [348, 293] width 38 height 19
click at [544, 226] on icon "Done" at bounding box center [544, 222] width 13 height 13
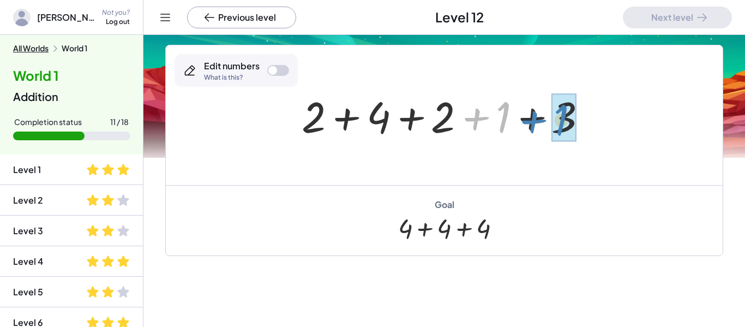
drag, startPoint x: 504, startPoint y: 119, endPoint x: 562, endPoint y: 121, distance: 58.4
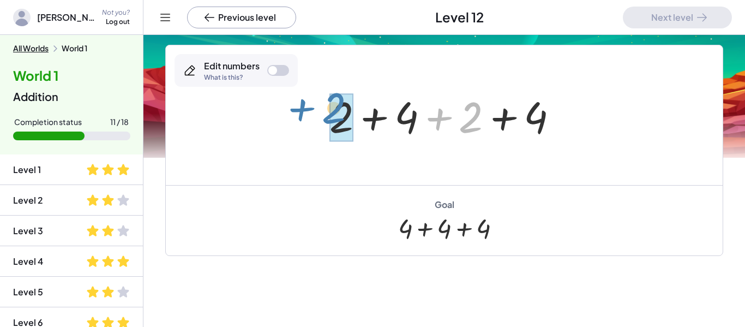
drag, startPoint x: 471, startPoint y: 117, endPoint x: 335, endPoint y: 109, distance: 135.4
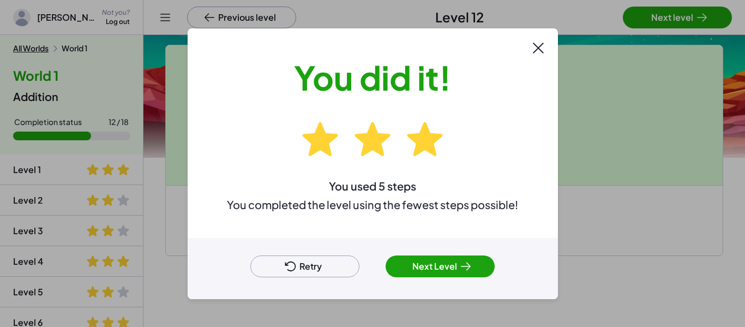
click at [443, 262] on button "Next Level" at bounding box center [439, 266] width 109 height 22
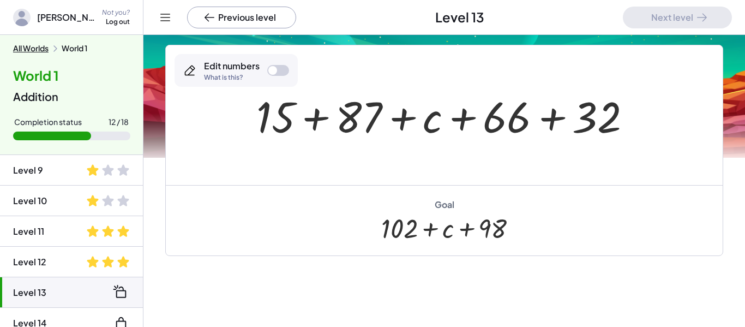
scroll to position [242, 0]
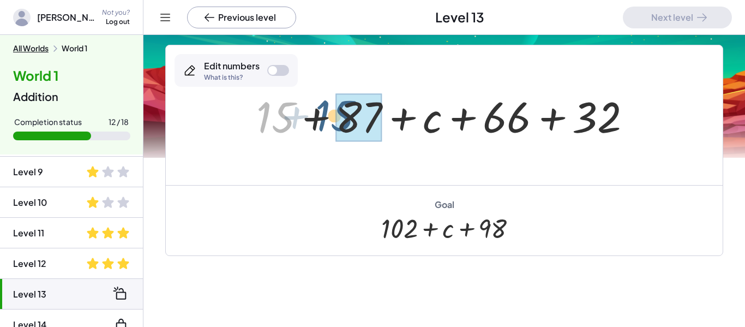
drag, startPoint x: 285, startPoint y: 117, endPoint x: 349, endPoint y: 117, distance: 64.3
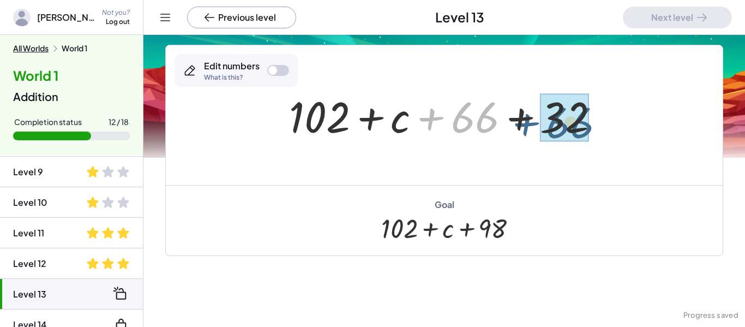
drag, startPoint x: 447, startPoint y: 114, endPoint x: 547, endPoint y: 119, distance: 101.0
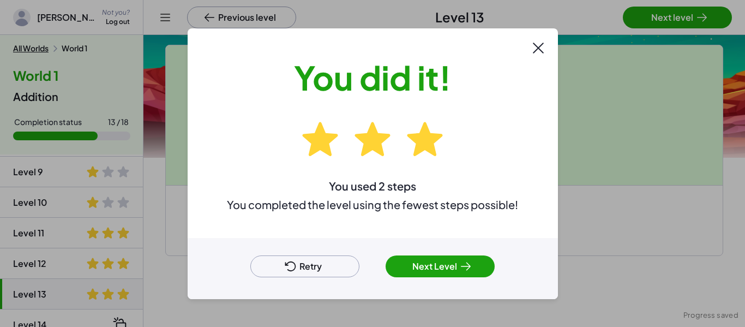
click at [415, 265] on button "Next Level" at bounding box center [439, 266] width 109 height 22
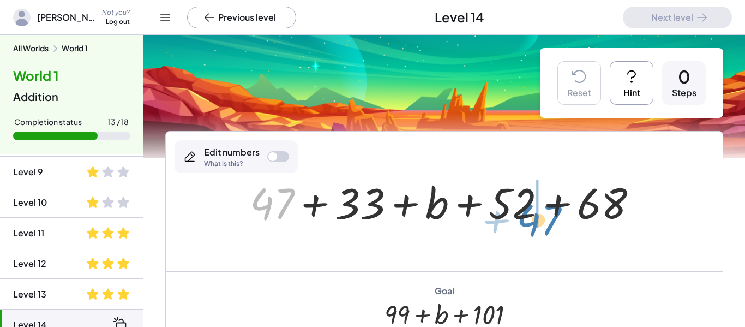
drag, startPoint x: 282, startPoint y: 195, endPoint x: 541, endPoint y: 214, distance: 259.7
click at [541, 214] on div at bounding box center [448, 201] width 408 height 56
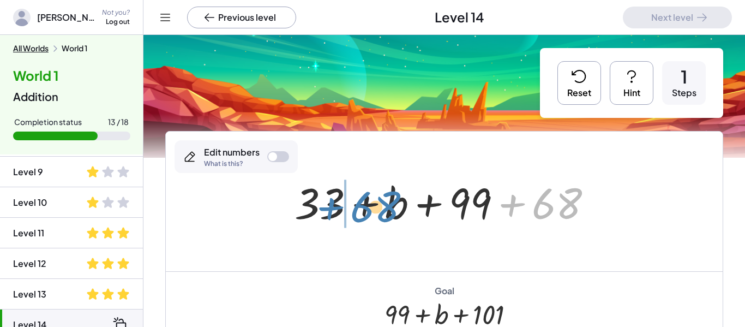
drag, startPoint x: 574, startPoint y: 200, endPoint x: 391, endPoint y: 203, distance: 182.1
click at [391, 203] on div at bounding box center [448, 201] width 318 height 56
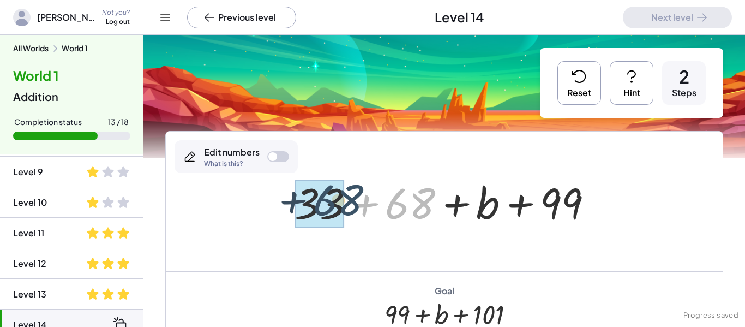
drag, startPoint x: 408, startPoint y: 203, endPoint x: 334, endPoint y: 199, distance: 74.8
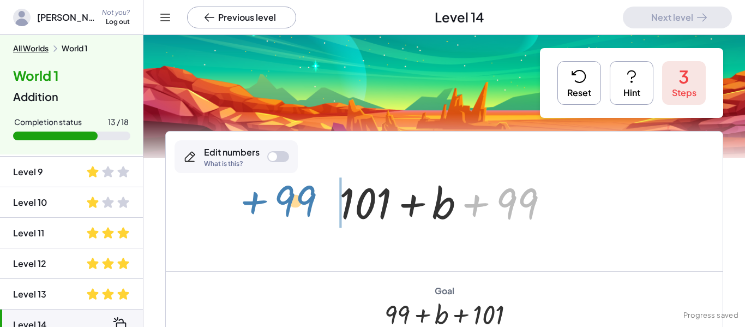
drag, startPoint x: 515, startPoint y: 197, endPoint x: 294, endPoint y: 194, distance: 220.8
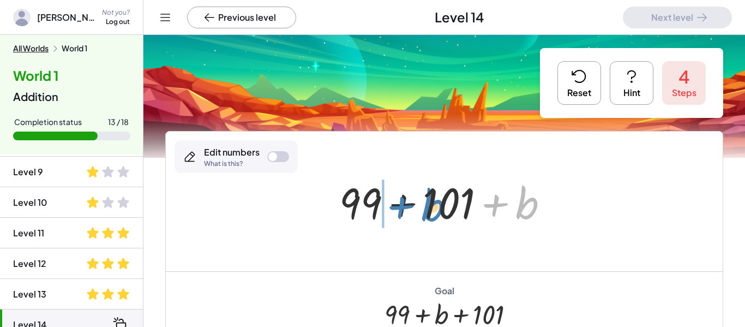
drag, startPoint x: 521, startPoint y: 195, endPoint x: 427, endPoint y: 195, distance: 93.2
click at [427, 195] on div at bounding box center [448, 201] width 229 height 56
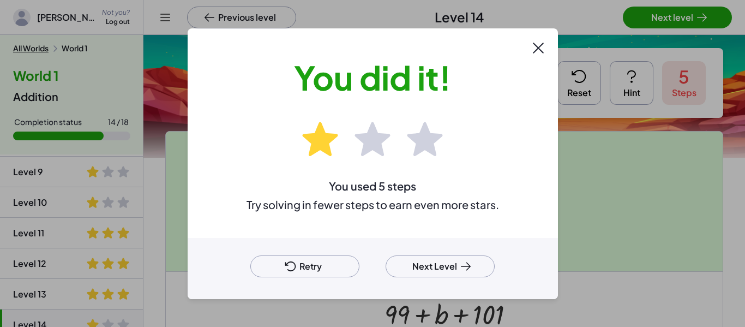
click at [442, 266] on button "Next Level" at bounding box center [439, 266] width 109 height 22
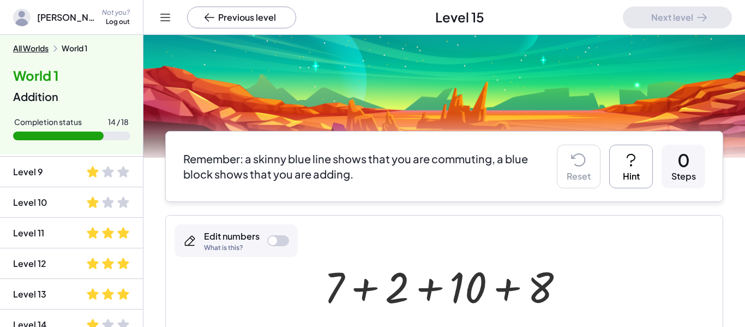
click at [601, 257] on div at bounding box center [444, 285] width 557 height 140
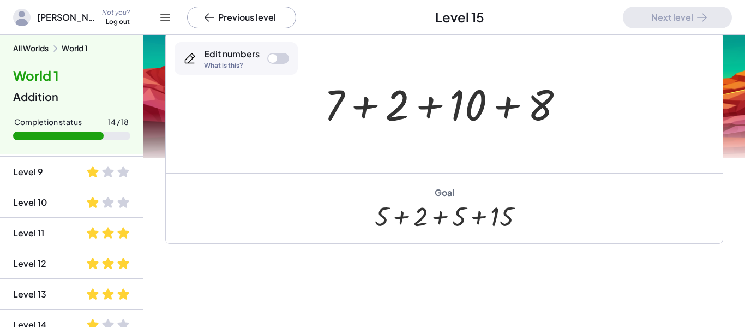
scroll to position [181, 0]
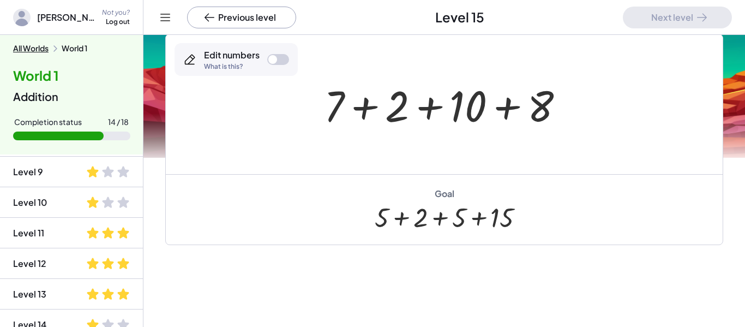
click at [274, 57] on div at bounding box center [272, 59] width 9 height 9
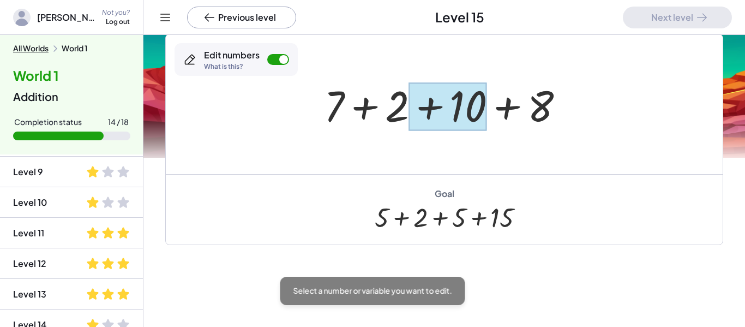
click at [460, 110] on div at bounding box center [446, 106] width 77 height 49
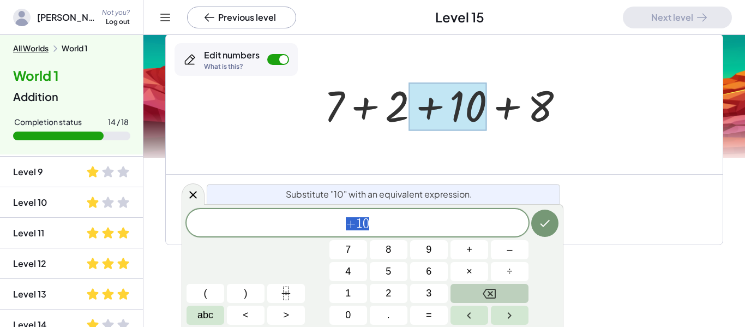
click at [479, 288] on button "Backspace" at bounding box center [489, 293] width 78 height 19
click at [390, 274] on span "5" at bounding box center [387, 271] width 5 height 15
click at [467, 255] on span "+" at bounding box center [469, 249] width 6 height 15
click at [392, 267] on button "5" at bounding box center [389, 271] width 38 height 19
click at [541, 227] on icon "Done" at bounding box center [544, 222] width 13 height 13
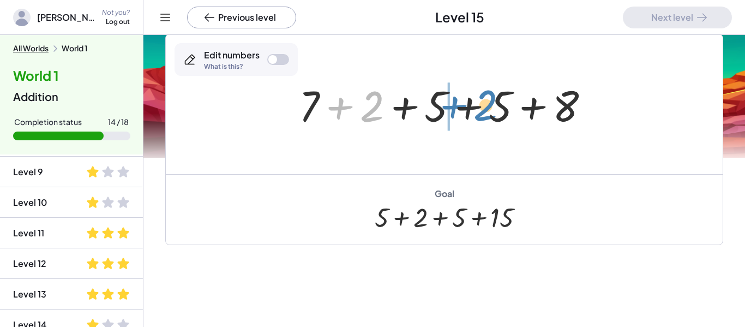
drag, startPoint x: 374, startPoint y: 113, endPoint x: 487, endPoint y: 112, distance: 112.9
click at [487, 112] on div at bounding box center [448, 104] width 310 height 56
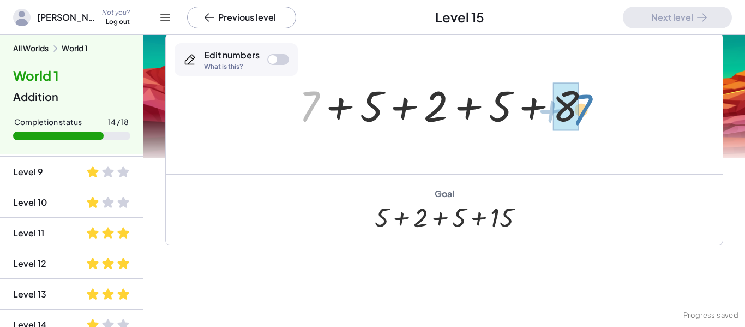
drag, startPoint x: 306, startPoint y: 104, endPoint x: 580, endPoint y: 105, distance: 273.7
click at [580, 105] on div at bounding box center [448, 104] width 310 height 56
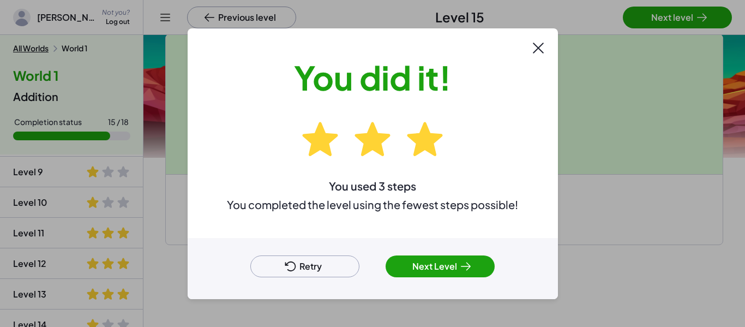
click at [462, 273] on button "Next Level" at bounding box center [439, 266] width 109 height 22
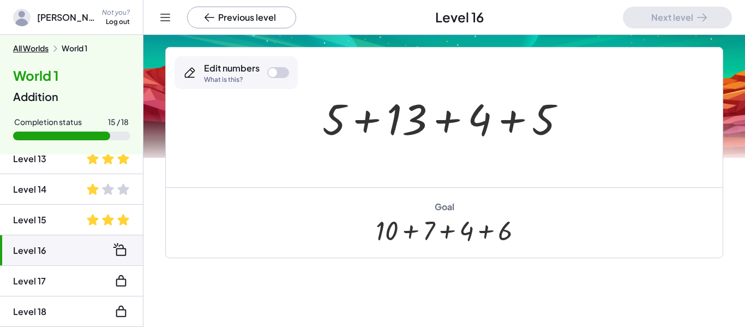
scroll to position [83, 0]
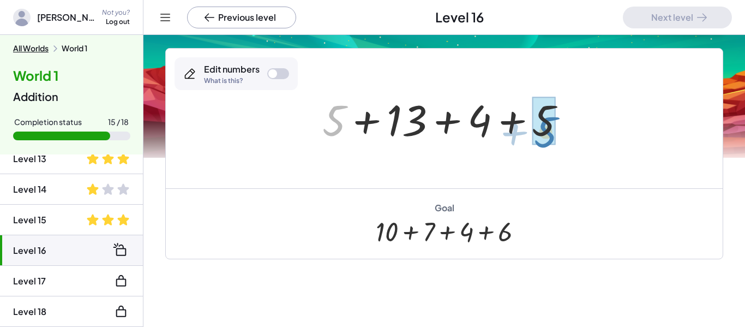
drag, startPoint x: 333, startPoint y: 112, endPoint x: 545, endPoint y: 120, distance: 212.2
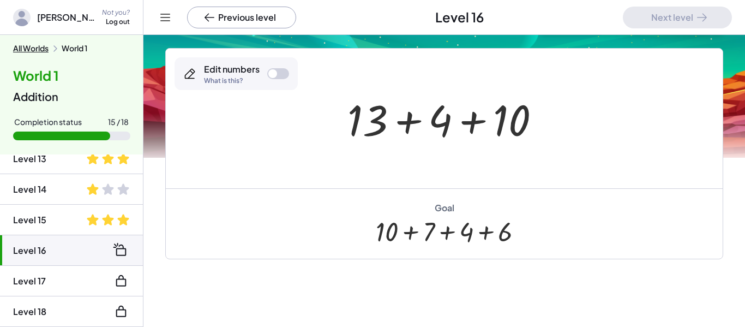
click at [270, 77] on div at bounding box center [272, 73] width 9 height 9
click at [371, 118] on div at bounding box center [367, 119] width 40 height 51
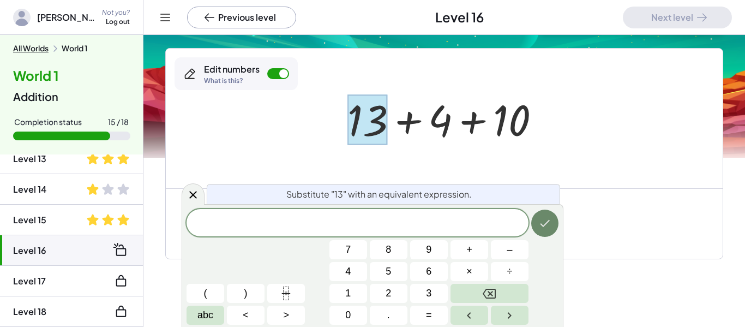
click at [542, 220] on icon "Done" at bounding box center [544, 222] width 13 height 13
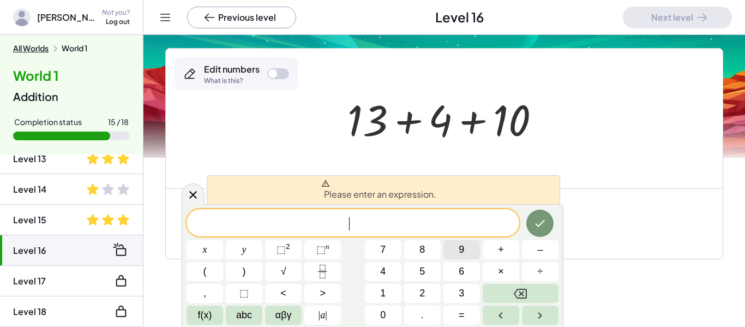
click at [444, 253] on button "9" at bounding box center [461, 249] width 37 height 19
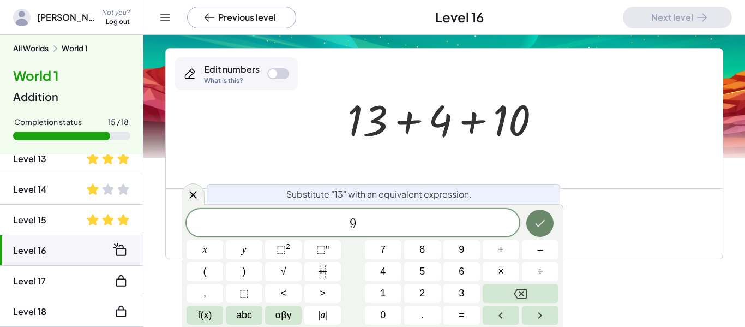
click at [533, 226] on icon "Done" at bounding box center [539, 222] width 13 height 13
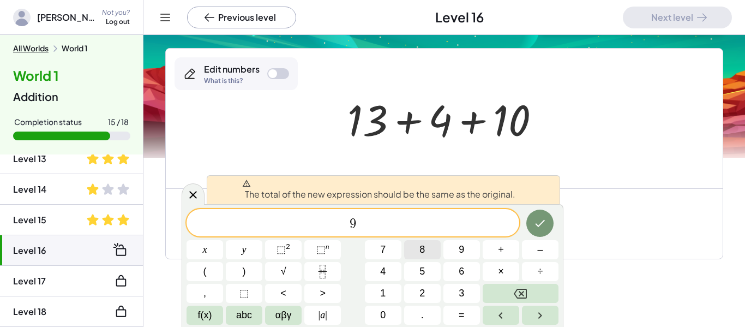
click at [440, 254] on button "8" at bounding box center [422, 249] width 37 height 19
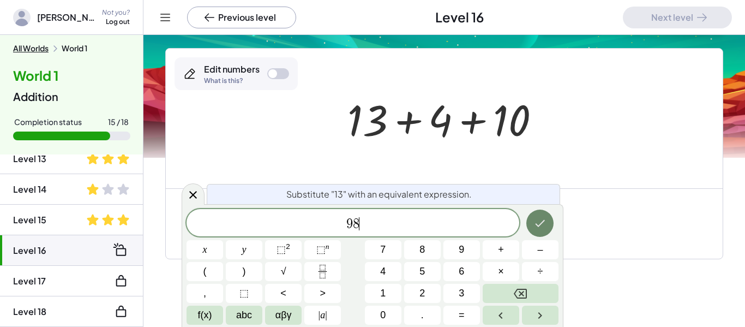
click at [532, 222] on button "Done" at bounding box center [539, 222] width 27 height 27
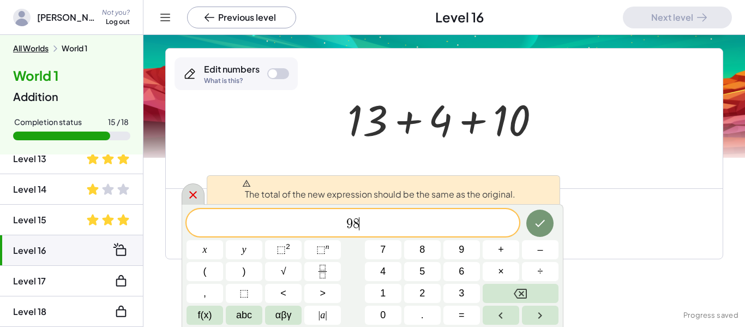
click at [195, 190] on icon at bounding box center [192, 194] width 13 height 13
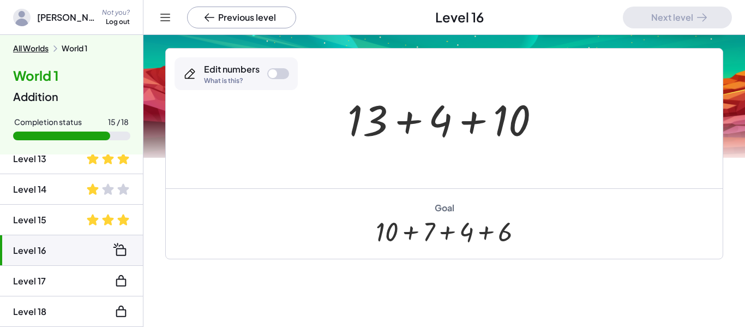
scroll to position [0, 0]
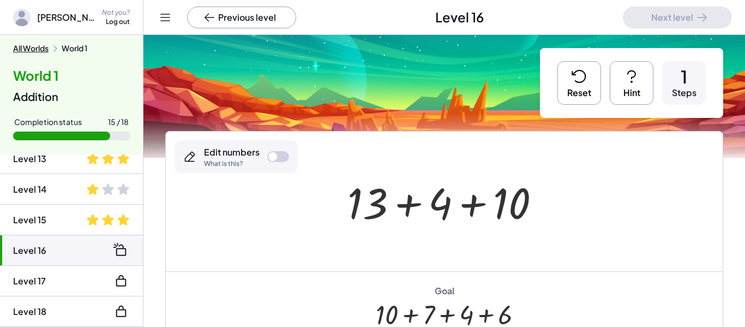
click at [624, 78] on icon at bounding box center [631, 76] width 17 height 17
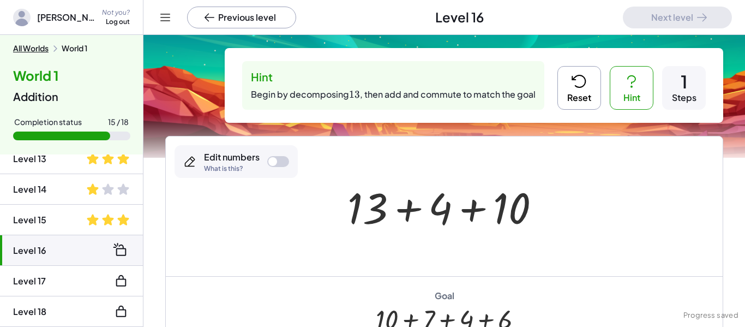
click at [565, 89] on button "Reset" at bounding box center [579, 88] width 44 height 44
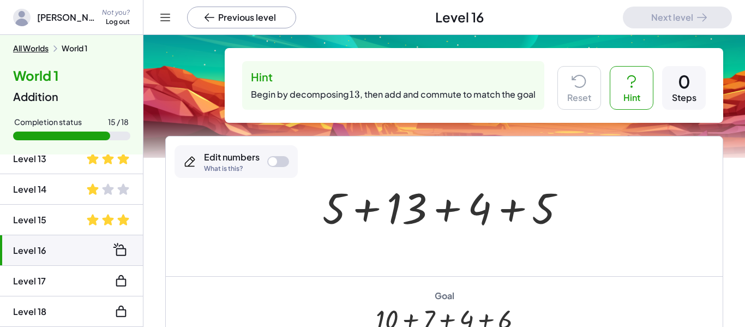
click at [62, 204] on li "Level 14" at bounding box center [71, 219] width 143 height 31
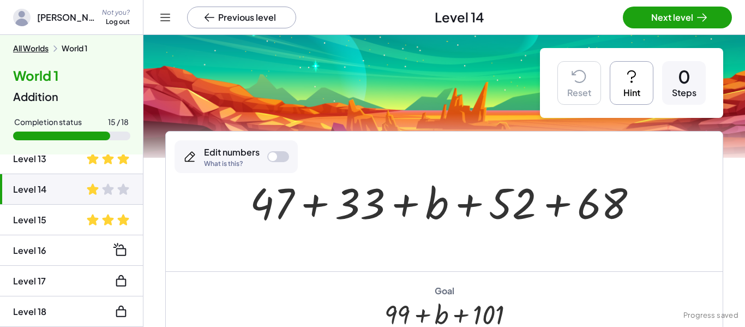
click at [54, 235] on li "Level 15" at bounding box center [71, 250] width 143 height 31
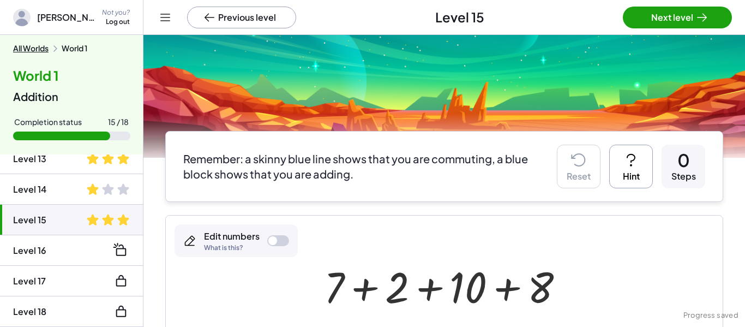
click at [57, 266] on li "Level 16" at bounding box center [71, 281] width 143 height 31
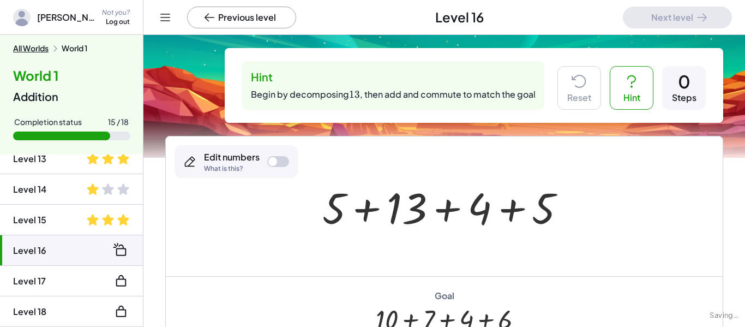
click at [59, 296] on li "Level 17" at bounding box center [71, 311] width 143 height 31
click at [279, 154] on div "Edit numbers What is this?" at bounding box center [235, 161] width 123 height 33
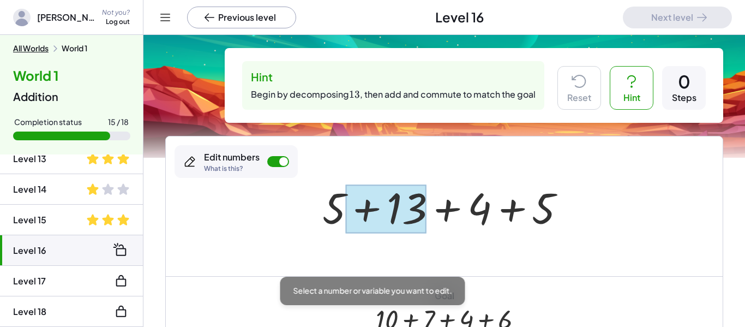
click at [395, 205] on div at bounding box center [386, 208] width 81 height 49
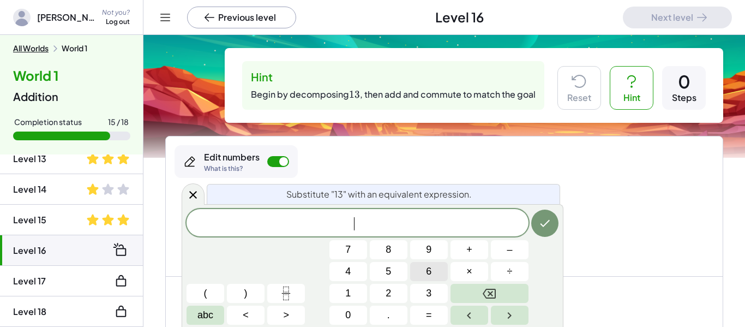
click at [421, 270] on button "6" at bounding box center [429, 271] width 38 height 19
click at [464, 246] on button "+" at bounding box center [469, 249] width 38 height 19
click at [349, 250] on span "7" at bounding box center [347, 249] width 5 height 15
click at [367, 240] on div at bounding box center [348, 249] width 38 height 19
click at [552, 220] on button "Done" at bounding box center [544, 222] width 27 height 27
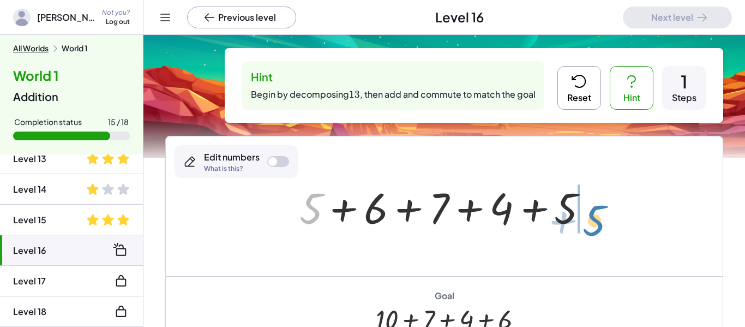
drag, startPoint x: 303, startPoint y: 210, endPoint x: 580, endPoint y: 218, distance: 277.1
click at [580, 218] on div at bounding box center [448, 206] width 308 height 56
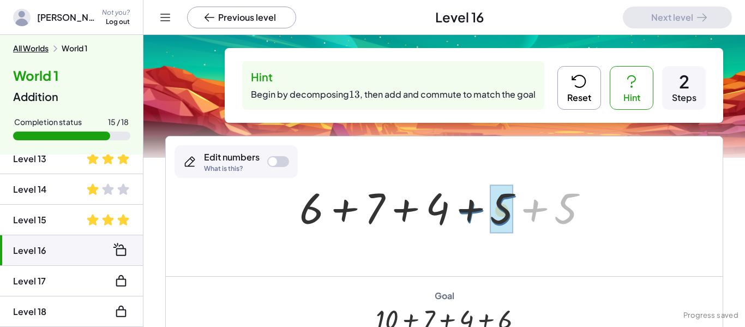
drag, startPoint x: 573, startPoint y: 208, endPoint x: 510, endPoint y: 210, distance: 63.3
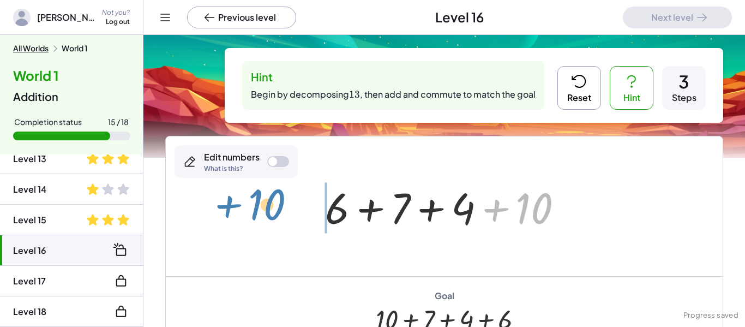
drag, startPoint x: 539, startPoint y: 208, endPoint x: 272, endPoint y: 203, distance: 267.2
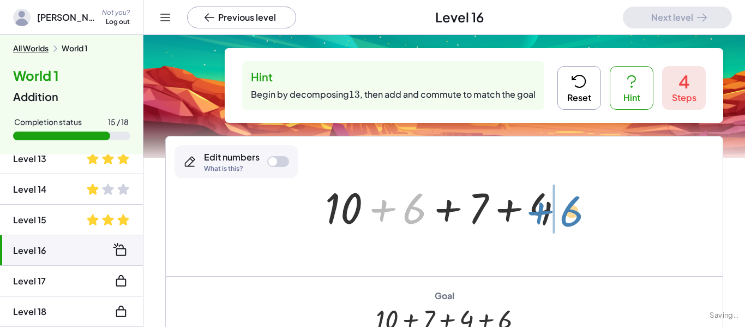
drag, startPoint x: 408, startPoint y: 210, endPoint x: 565, endPoint y: 213, distance: 156.5
click at [565, 213] on div at bounding box center [448, 206] width 257 height 56
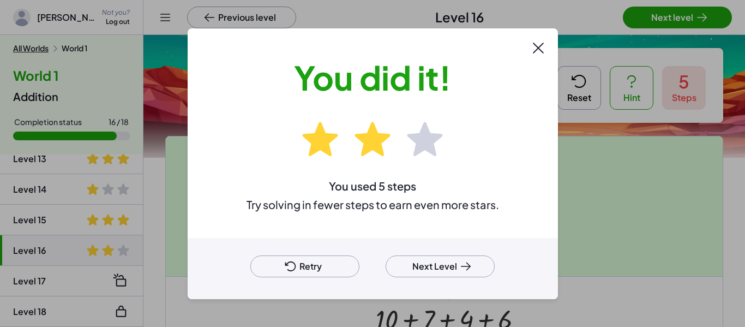
click at [418, 267] on button "Next Level" at bounding box center [439, 266] width 109 height 22
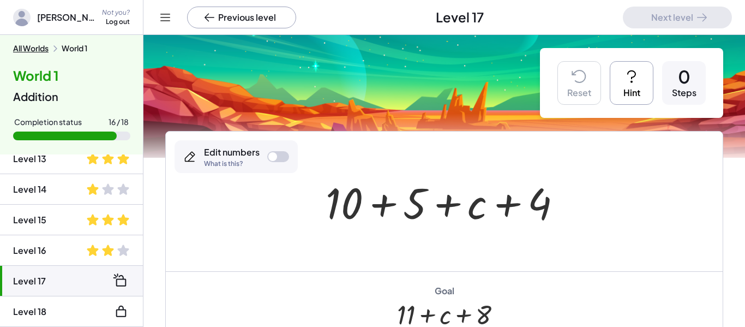
click at [282, 147] on div "Edit numbers What is this?" at bounding box center [235, 156] width 123 height 33
click at [339, 205] on div at bounding box center [343, 202] width 37 height 51
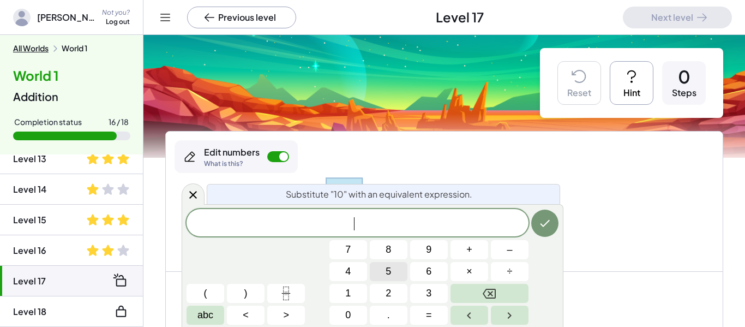
click at [388, 272] on span "5" at bounding box center [387, 271] width 5 height 15
click at [471, 258] on button "+" at bounding box center [469, 249] width 38 height 19
click at [380, 278] on button "5" at bounding box center [389, 271] width 38 height 19
click at [541, 228] on icon "Done" at bounding box center [544, 222] width 13 height 13
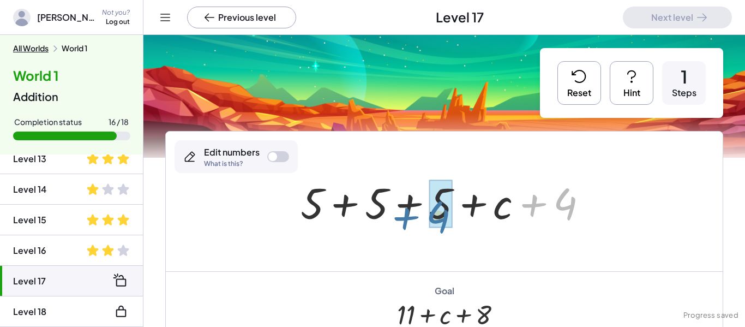
drag, startPoint x: 563, startPoint y: 203, endPoint x: 439, endPoint y: 215, distance: 124.8
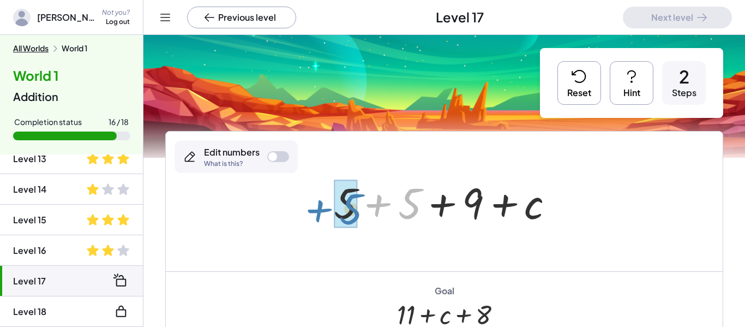
drag, startPoint x: 406, startPoint y: 213, endPoint x: 348, endPoint y: 218, distance: 58.0
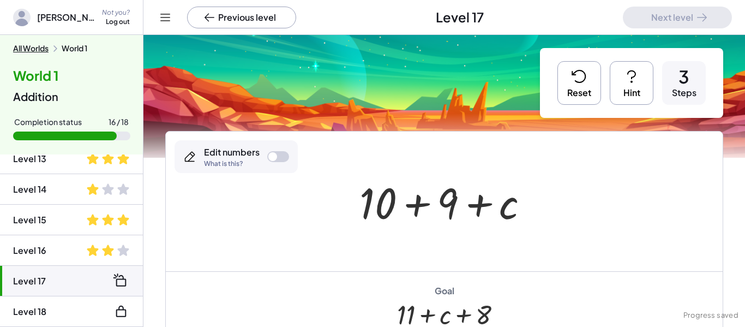
click at [451, 209] on div at bounding box center [448, 201] width 189 height 56
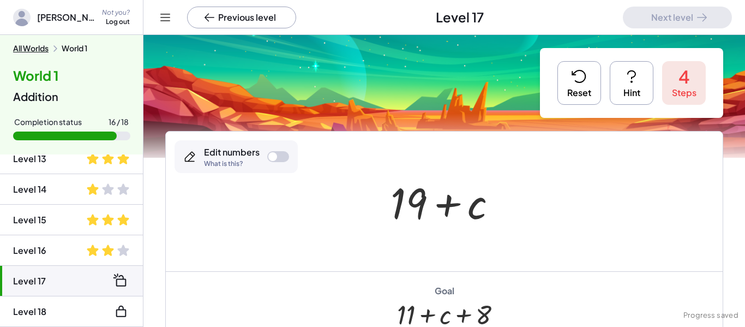
click at [577, 94] on button "Reset" at bounding box center [579, 83] width 44 height 44
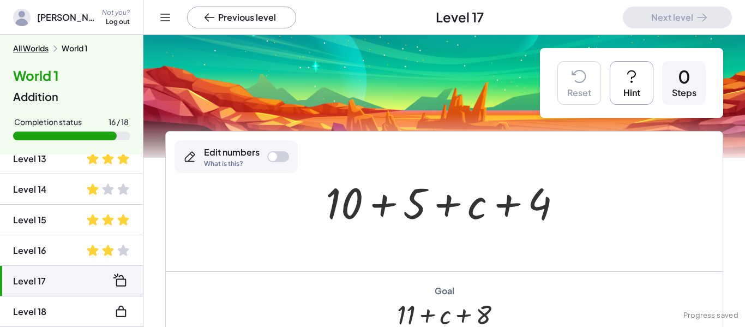
click at [269, 159] on div at bounding box center [272, 156] width 9 height 9
click at [616, 93] on button "Hint" at bounding box center [632, 83] width 44 height 44
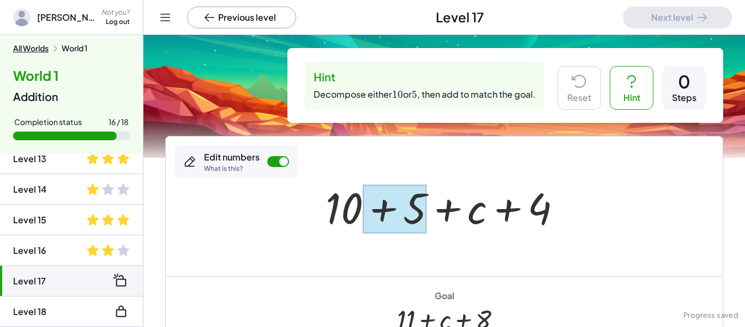
click at [418, 207] on div at bounding box center [395, 208] width 64 height 49
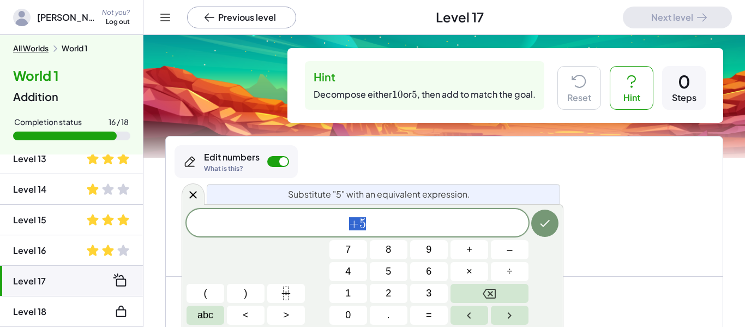
click at [378, 219] on span "+ 5" at bounding box center [357, 223] width 342 height 15
click at [428, 290] on span "3" at bounding box center [428, 293] width 5 height 15
click at [431, 286] on span "3" at bounding box center [428, 293] width 5 height 15
click at [479, 244] on button "+" at bounding box center [469, 249] width 38 height 19
click at [385, 291] on span "2" at bounding box center [387, 293] width 5 height 15
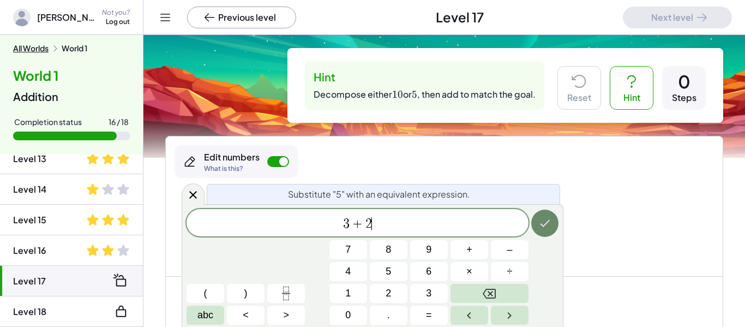
click at [542, 221] on icon "Done" at bounding box center [544, 222] width 13 height 13
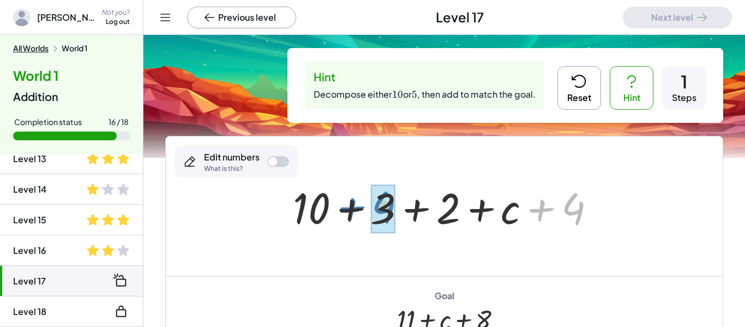
drag, startPoint x: 574, startPoint y: 201, endPoint x: 385, endPoint y: 198, distance: 188.7
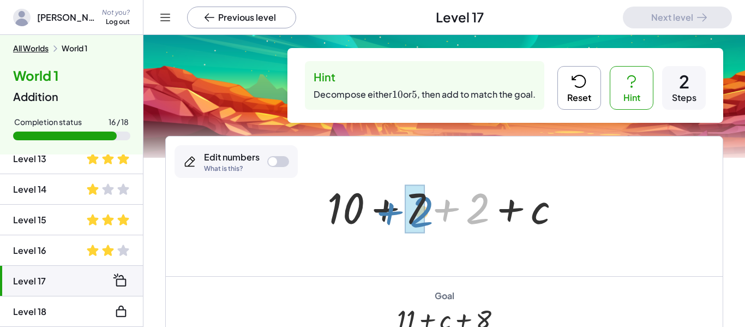
drag, startPoint x: 483, startPoint y: 209, endPoint x: 427, endPoint y: 213, distance: 55.7
click at [427, 213] on div at bounding box center [448, 206] width 252 height 56
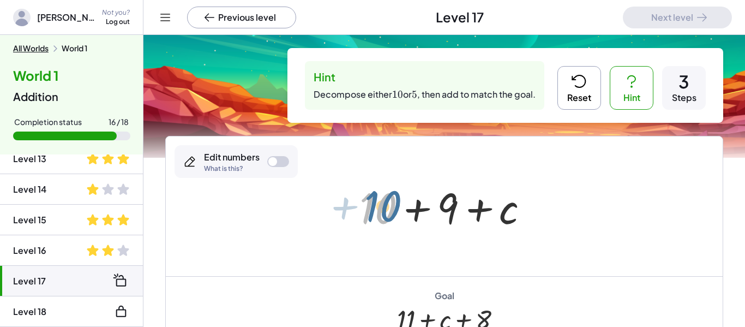
drag, startPoint x: 384, startPoint y: 209, endPoint x: 389, endPoint y: 207, distance: 5.6
click at [389, 207] on div at bounding box center [448, 206] width 189 height 56
click at [577, 92] on button "Reset" at bounding box center [579, 88] width 44 height 44
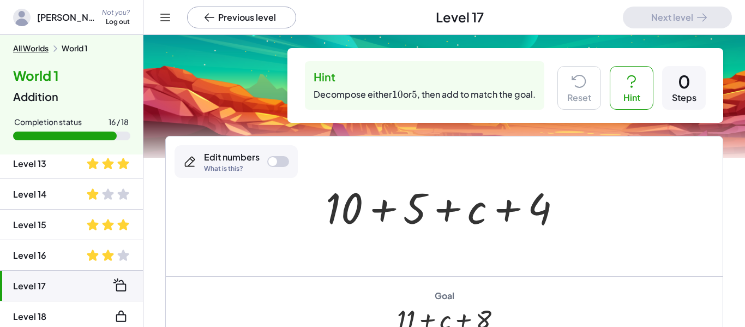
scroll to position [377, 0]
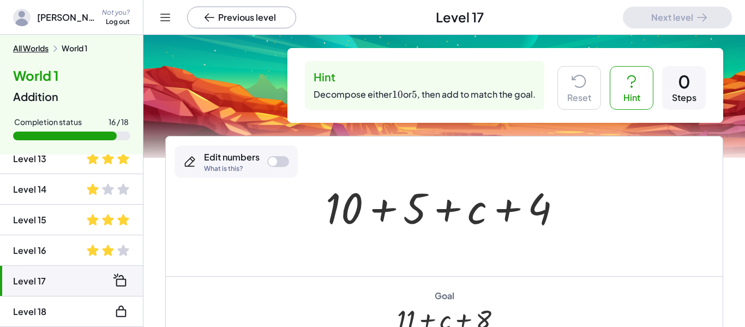
click at [272, 161] on div at bounding box center [272, 161] width 9 height 9
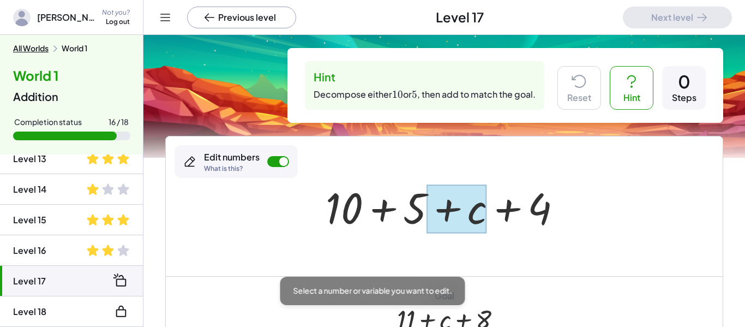
click at [430, 214] on div at bounding box center [456, 208] width 60 height 49
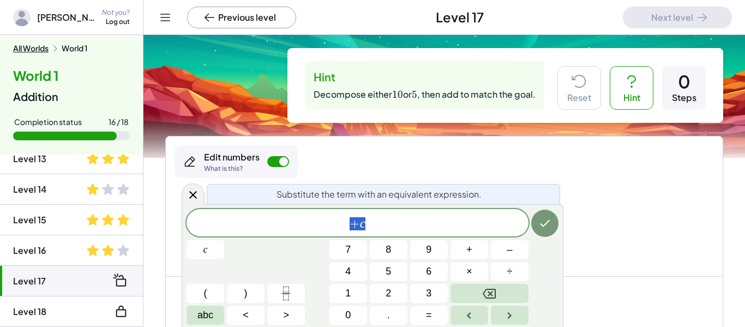
click at [396, 151] on div at bounding box center [444, 206] width 557 height 140
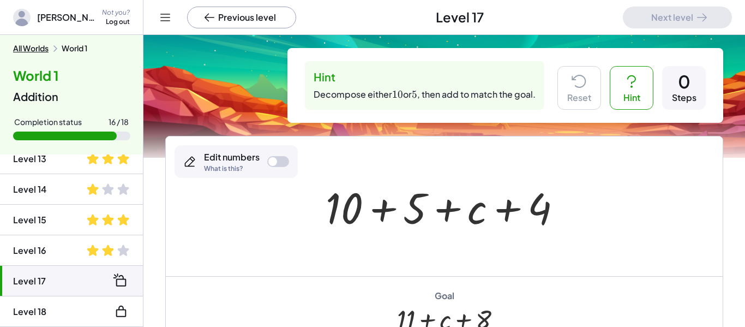
click at [421, 204] on div at bounding box center [448, 206] width 256 height 56
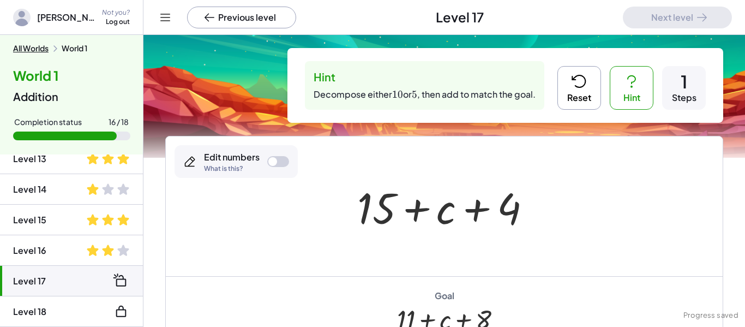
click at [577, 101] on button "Reset" at bounding box center [579, 88] width 44 height 44
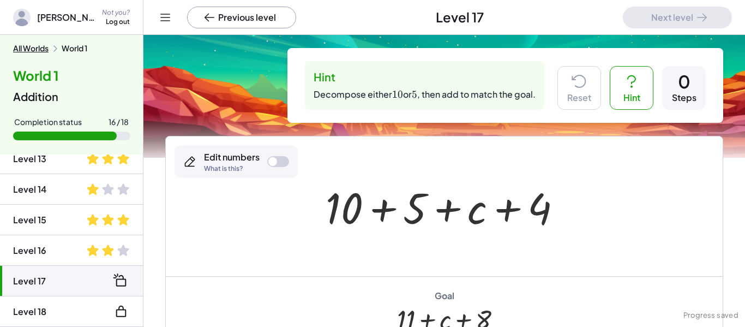
click at [415, 210] on div at bounding box center [448, 206] width 256 height 56
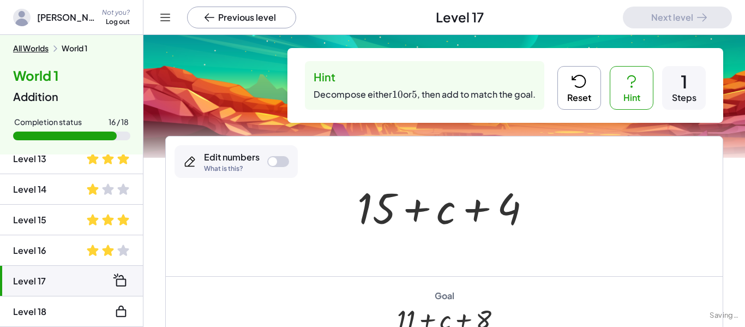
click at [370, 213] on div at bounding box center [449, 206] width 194 height 56
click at [566, 100] on button "Reset" at bounding box center [579, 88] width 44 height 44
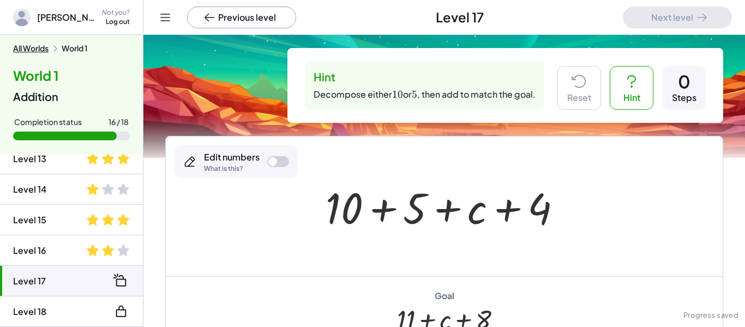
click at [287, 160] on div at bounding box center [278, 161] width 22 height 11
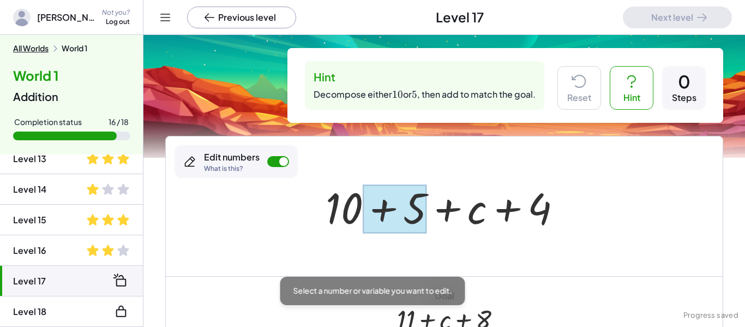
click at [414, 208] on div at bounding box center [395, 208] width 64 height 49
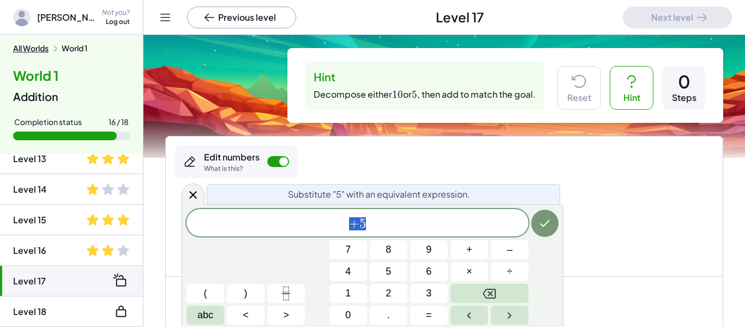
click at [381, 225] on span "+ 5" at bounding box center [357, 223] width 342 height 15
click at [480, 256] on button "+" at bounding box center [469, 249] width 38 height 19
click at [347, 300] on button "1" at bounding box center [348, 293] width 38 height 19
click at [538, 216] on icon "Done" at bounding box center [544, 222] width 13 height 13
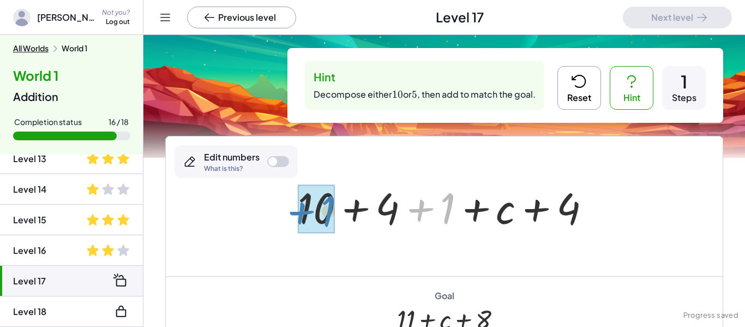
drag, startPoint x: 446, startPoint y: 218, endPoint x: 327, endPoint y: 220, distance: 119.4
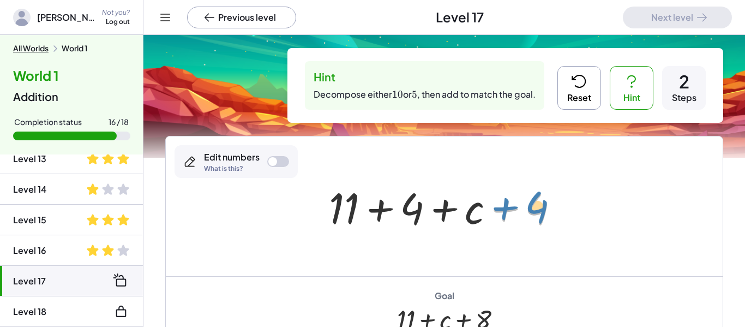
click at [531, 202] on div at bounding box center [448, 206] width 250 height 56
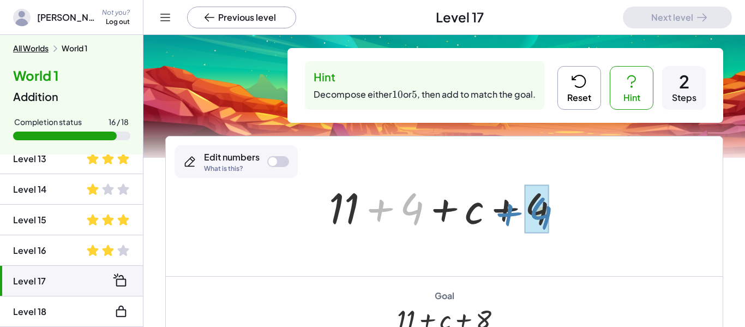
drag, startPoint x: 413, startPoint y: 209, endPoint x: 544, endPoint y: 210, distance: 131.4
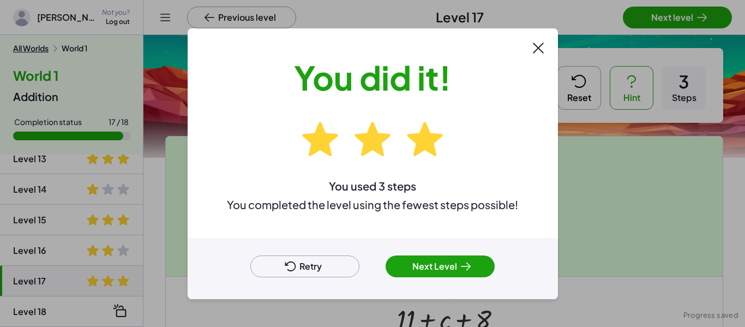
click at [443, 261] on button "Next Level" at bounding box center [439, 266] width 109 height 22
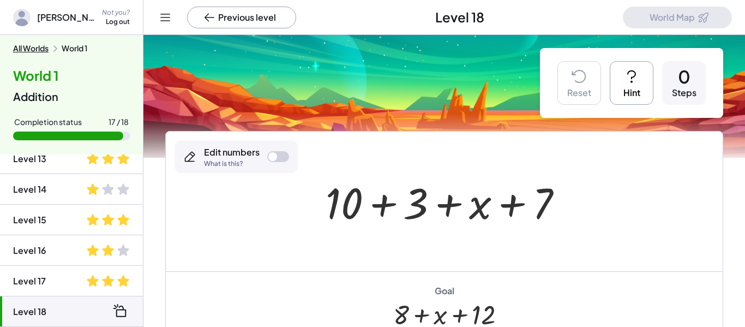
click at [279, 156] on div at bounding box center [278, 156] width 22 height 11
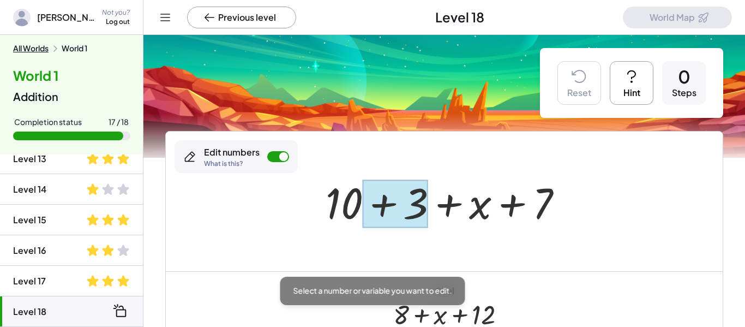
click at [396, 198] on div at bounding box center [395, 203] width 65 height 49
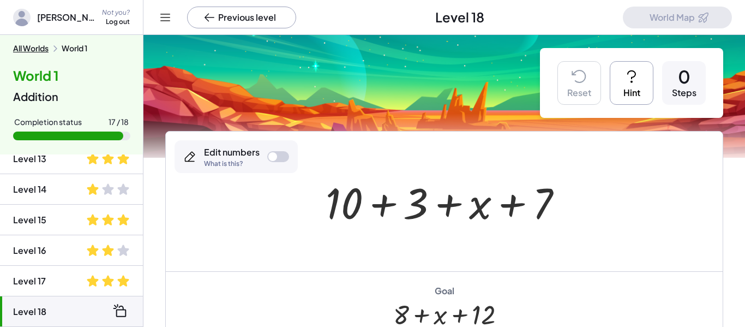
click at [417, 203] on div at bounding box center [448, 201] width 256 height 56
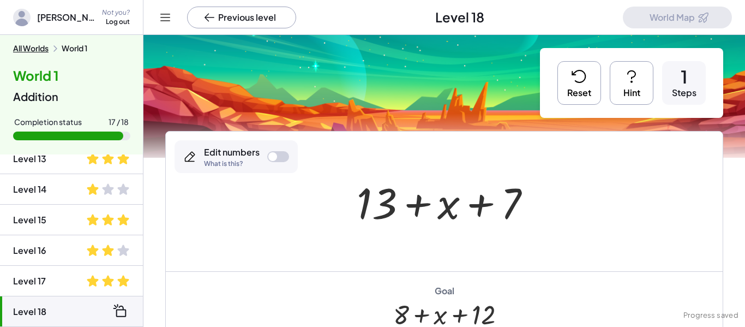
click at [562, 76] on button "Reset" at bounding box center [579, 83] width 44 height 44
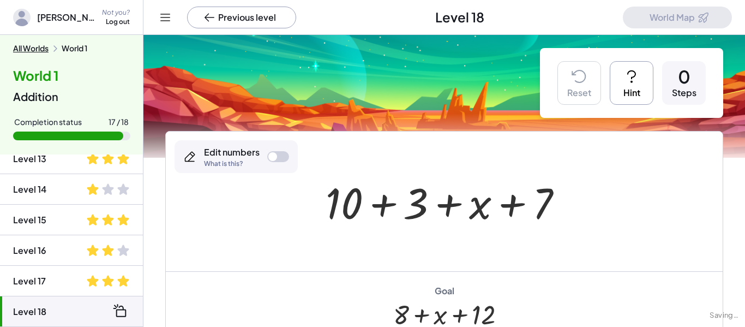
click at [285, 159] on div at bounding box center [278, 156] width 22 height 11
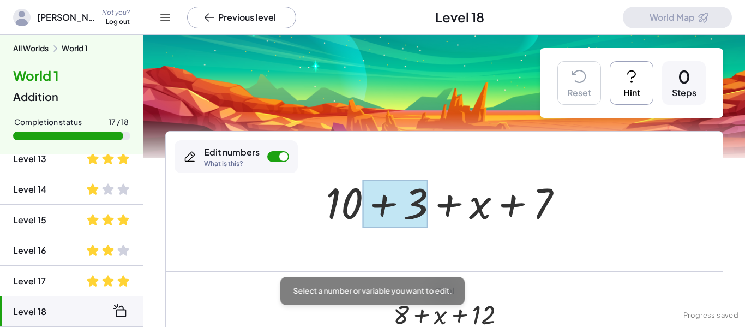
click at [395, 195] on div at bounding box center [395, 203] width 65 height 49
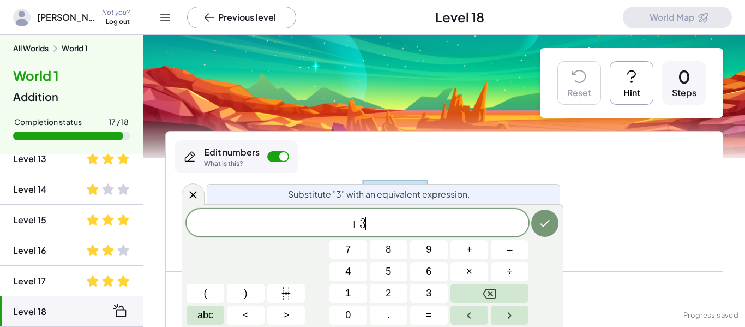
click at [367, 222] on span "+ 3 ​" at bounding box center [357, 223] width 342 height 15
click at [382, 287] on button "2" at bounding box center [389, 293] width 38 height 19
click at [468, 248] on span "+" at bounding box center [469, 249] width 6 height 15
click at [343, 296] on button "1" at bounding box center [348, 293] width 38 height 19
click at [538, 230] on button "Done" at bounding box center [544, 222] width 27 height 27
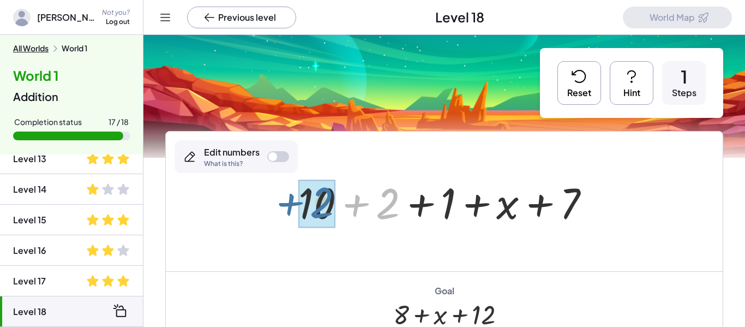
drag, startPoint x: 381, startPoint y: 208, endPoint x: 315, endPoint y: 206, distance: 66.0
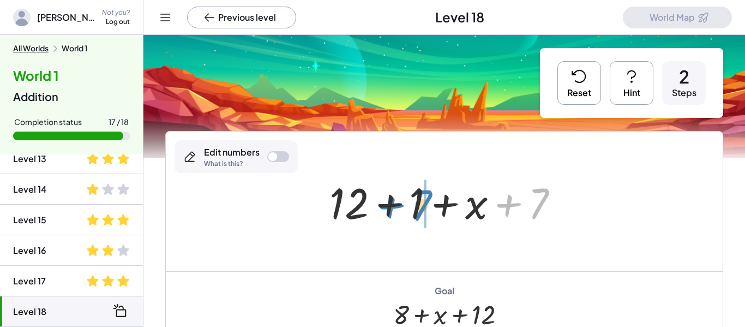
drag, startPoint x: 541, startPoint y: 203, endPoint x: 424, endPoint y: 204, distance: 116.7
click at [580, 93] on button "Reset" at bounding box center [579, 83] width 44 height 44
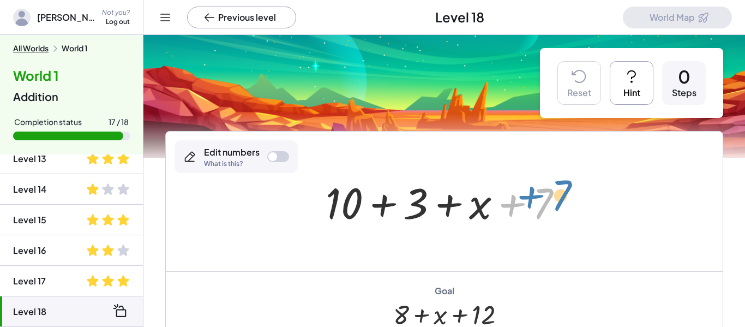
drag, startPoint x: 542, startPoint y: 194, endPoint x: 559, endPoint y: 187, distance: 17.8
click at [559, 187] on div at bounding box center [448, 201] width 256 height 56
click at [635, 75] on icon at bounding box center [631, 76] width 17 height 17
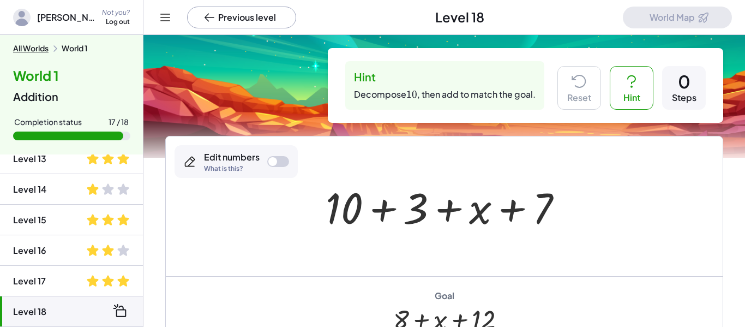
click at [276, 156] on div at bounding box center [278, 161] width 22 height 11
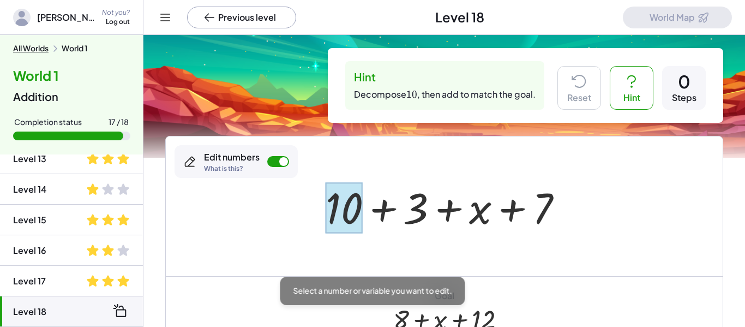
click at [343, 222] on div at bounding box center [343, 207] width 37 height 51
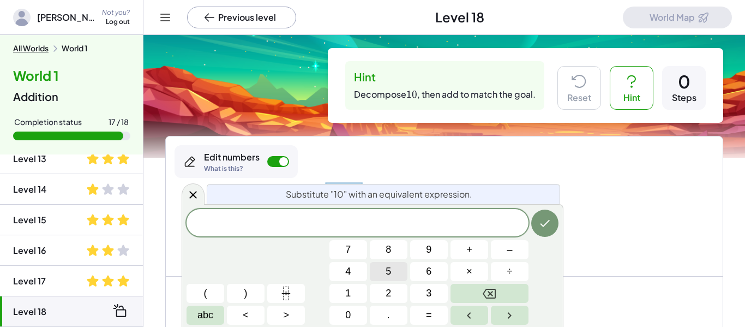
click at [378, 274] on button "5" at bounding box center [389, 271] width 38 height 19
click at [466, 252] on span "+" at bounding box center [469, 249] width 6 height 15
click at [392, 269] on button "5" at bounding box center [389, 271] width 38 height 19
click at [535, 221] on button "Done" at bounding box center [544, 222] width 27 height 27
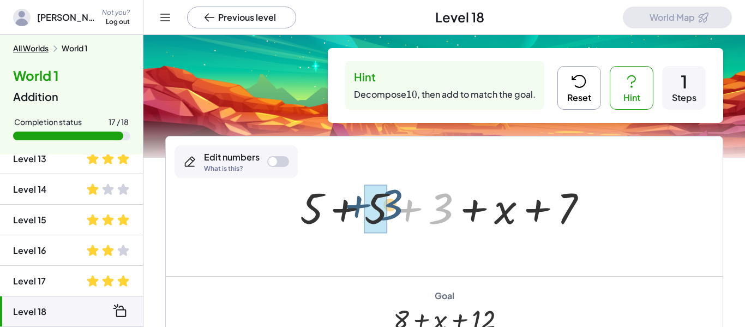
drag, startPoint x: 439, startPoint y: 208, endPoint x: 389, endPoint y: 206, distance: 50.2
click at [389, 206] on div at bounding box center [447, 206] width 307 height 56
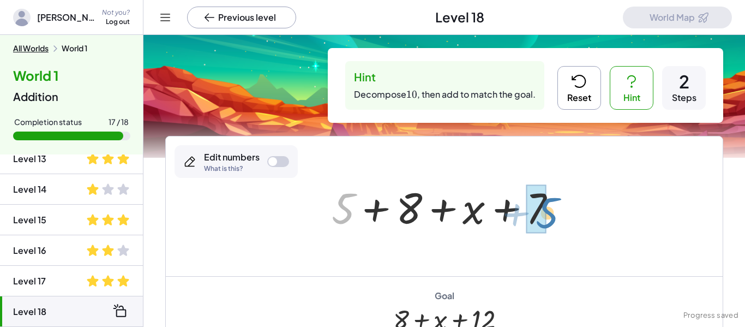
drag, startPoint x: 338, startPoint y: 207, endPoint x: 542, endPoint y: 212, distance: 204.0
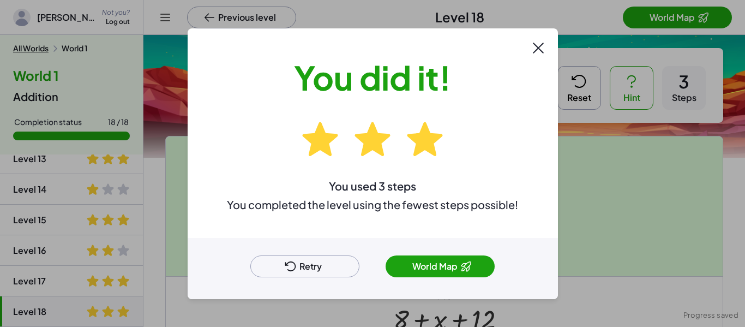
click at [423, 268] on button "World Map" at bounding box center [439, 266] width 109 height 22
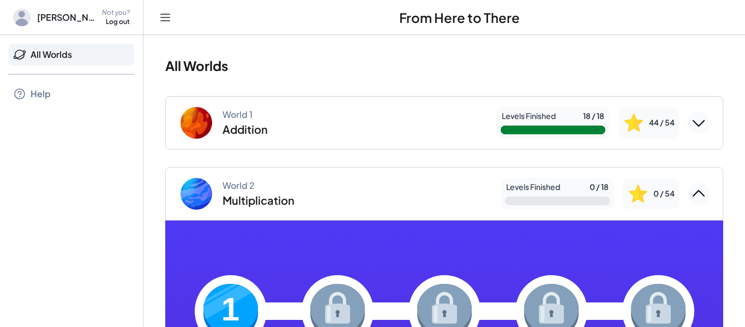
click at [437, 197] on div "World 2 Multiplication" at bounding box center [335, 193] width 313 height 35
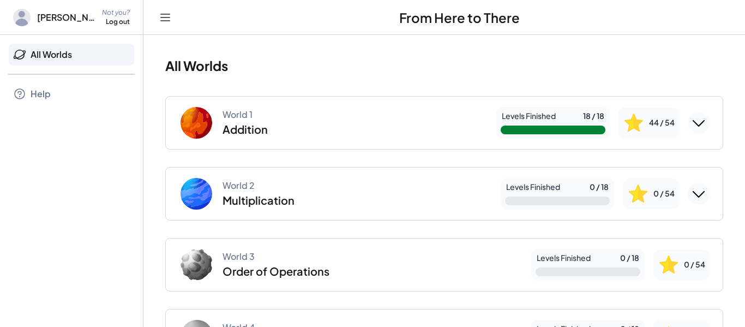
click at [676, 195] on div "0 / 54" at bounding box center [651, 193] width 56 height 31
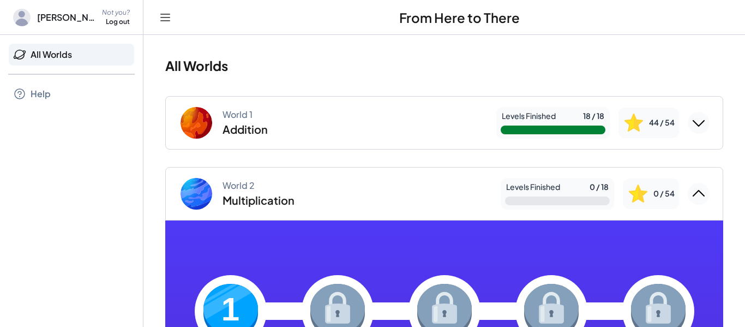
click at [222, 293] on img at bounding box center [230, 311] width 55 height 55
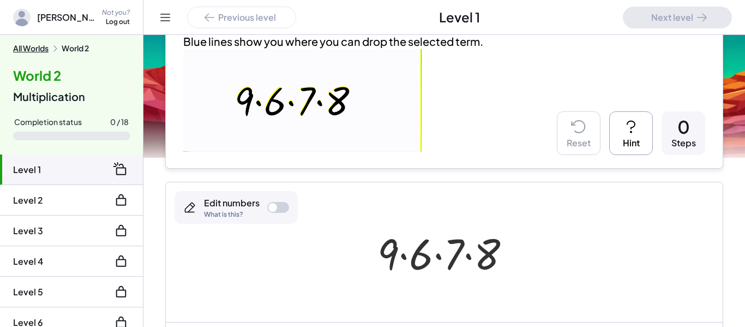
scroll to position [172, 0]
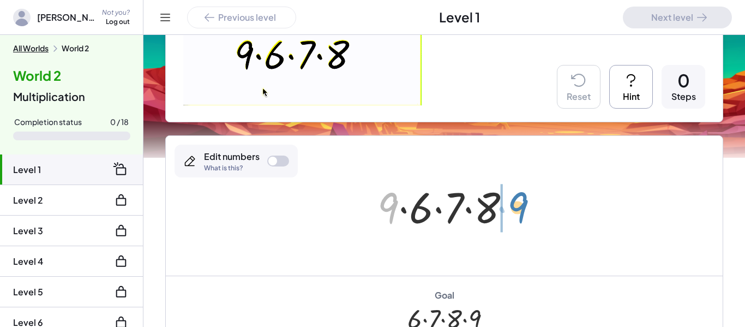
drag, startPoint x: 390, startPoint y: 210, endPoint x: 519, endPoint y: 212, distance: 128.7
click at [519, 212] on div at bounding box center [448, 206] width 153 height 56
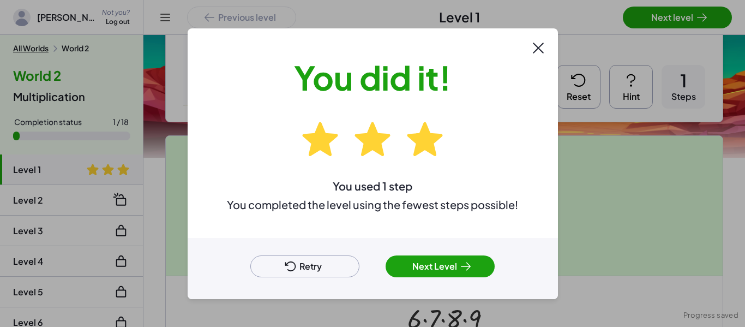
click at [432, 258] on button "Next Level" at bounding box center [439, 266] width 109 height 22
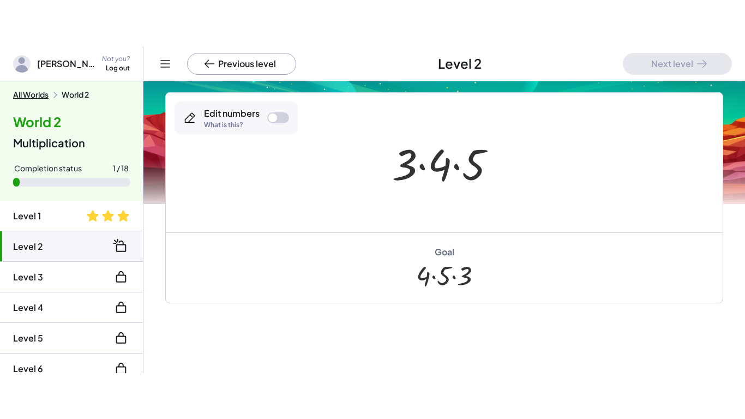
scroll to position [75, 0]
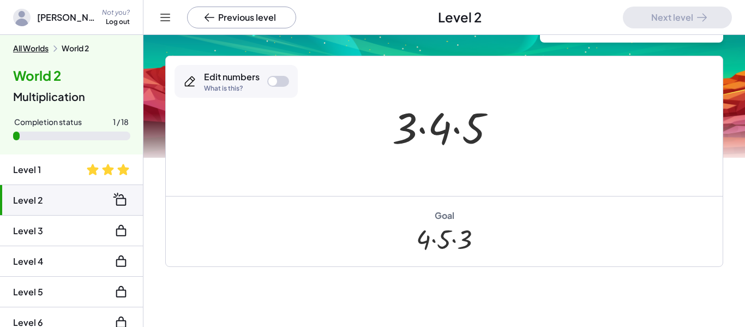
drag, startPoint x: 443, startPoint y: 238, endPoint x: 476, endPoint y: 236, distance: 32.8
click at [476, 236] on div "Goal · 4 · 5 · 3" at bounding box center [444, 231] width 557 height 70
drag, startPoint x: 441, startPoint y: 126, endPoint x: 455, endPoint y: 124, distance: 14.3
click at [455, 124] on div at bounding box center [448, 126] width 123 height 56
drag, startPoint x: 439, startPoint y: 131, endPoint x: 501, endPoint y: 126, distance: 62.3
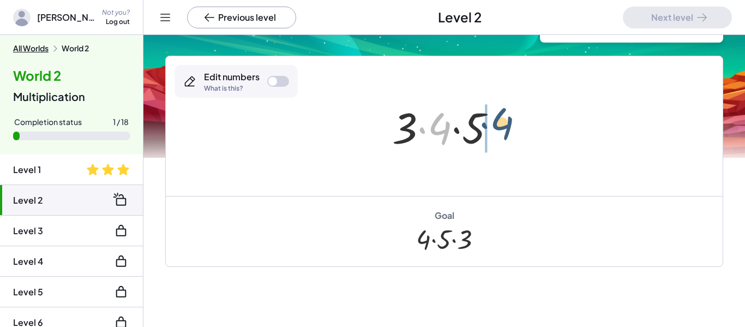
click at [501, 126] on div at bounding box center [448, 126] width 123 height 56
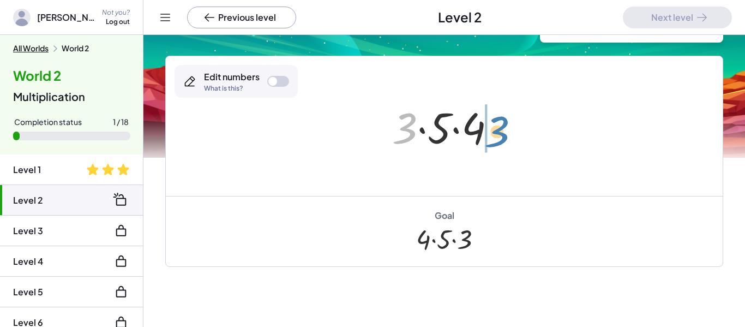
drag, startPoint x: 407, startPoint y: 132, endPoint x: 503, endPoint y: 136, distance: 95.5
click at [503, 136] on div at bounding box center [448, 126] width 123 height 56
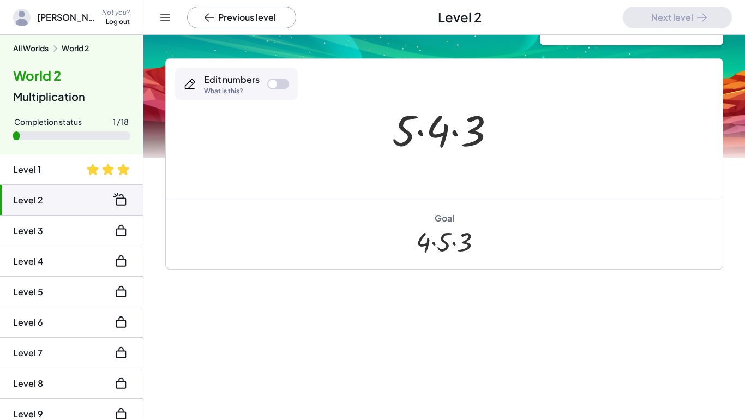
scroll to position [0, 0]
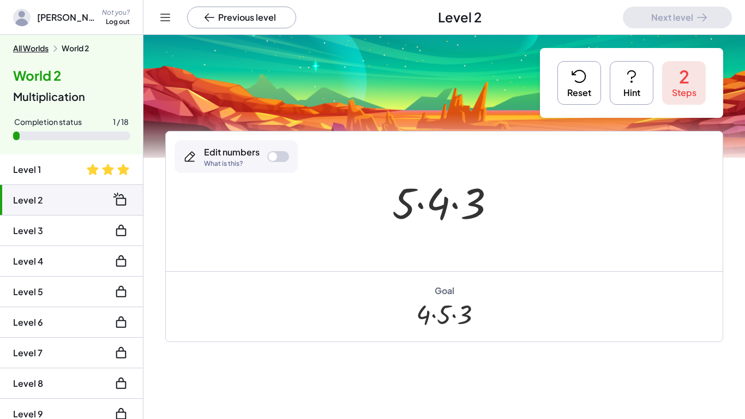
click at [571, 77] on icon at bounding box center [578, 76] width 17 height 17
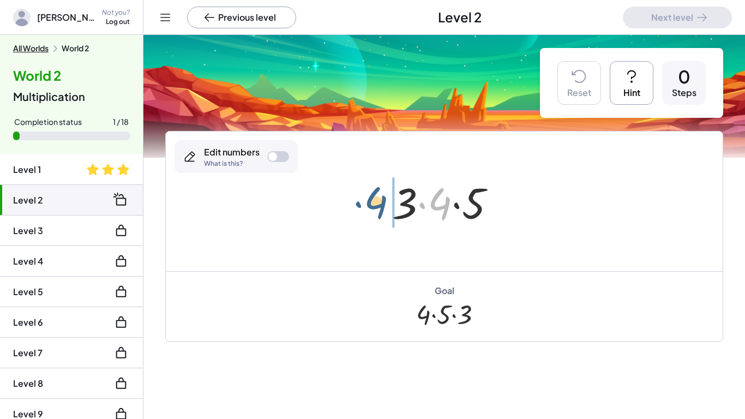
drag, startPoint x: 442, startPoint y: 207, endPoint x: 377, endPoint y: 204, distance: 64.9
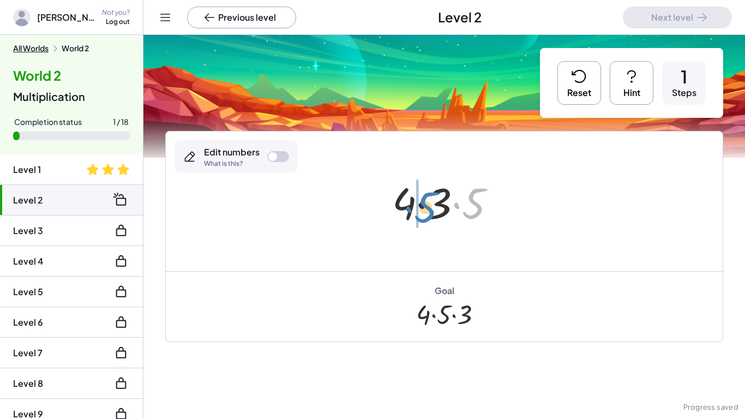
drag, startPoint x: 474, startPoint y: 198, endPoint x: 428, endPoint y: 202, distance: 46.0
click at [428, 202] on div at bounding box center [448, 201] width 123 height 56
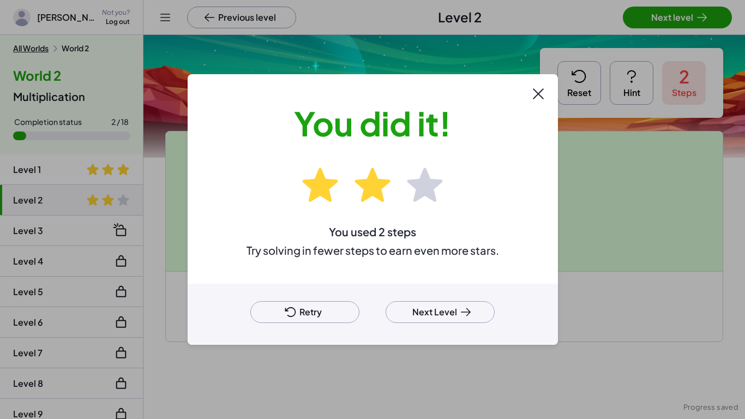
click at [444, 315] on button "Next Level" at bounding box center [439, 312] width 109 height 22
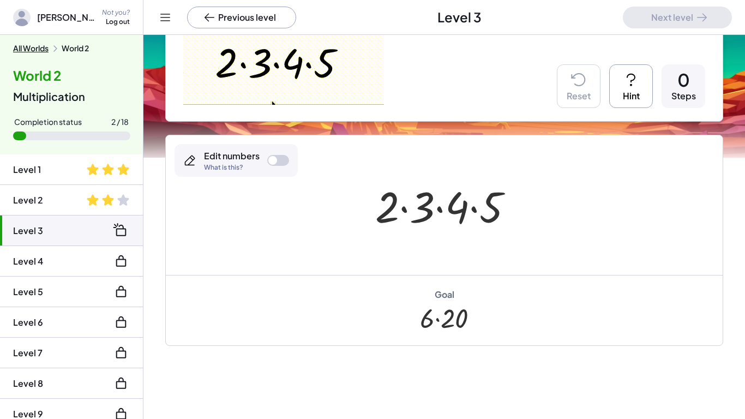
scroll to position [152, 0]
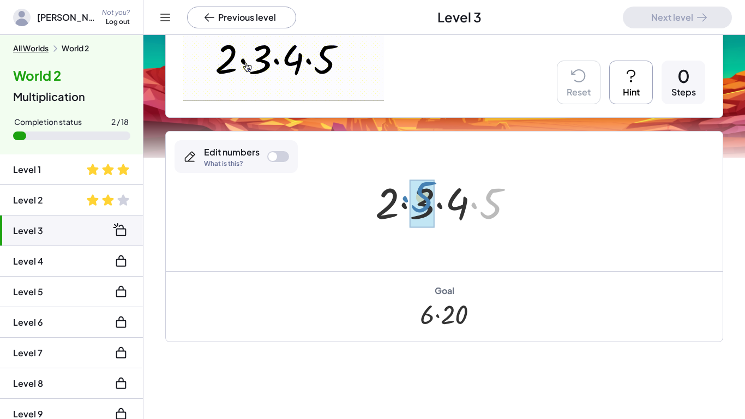
drag, startPoint x: 498, startPoint y: 203, endPoint x: 432, endPoint y: 197, distance: 66.3
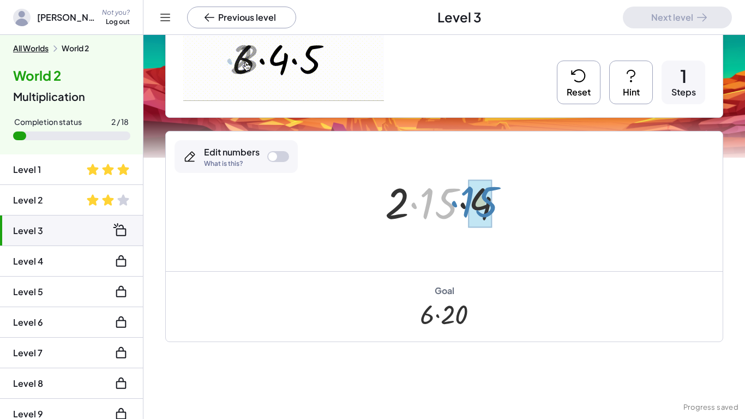
drag, startPoint x: 446, startPoint y: 203, endPoint x: 487, endPoint y: 201, distance: 40.9
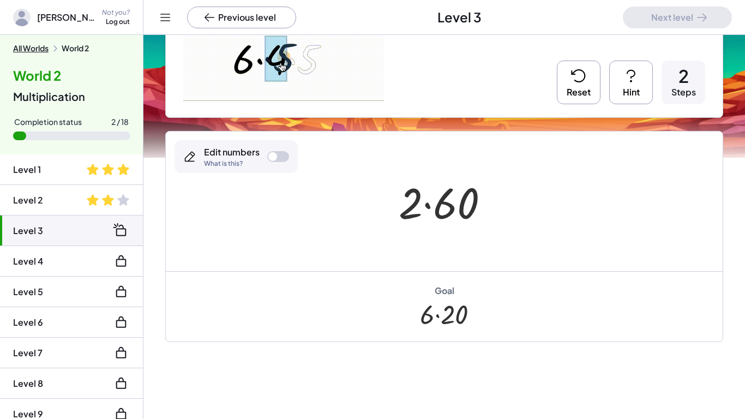
click at [577, 82] on icon at bounding box center [577, 76] width 13 height 12
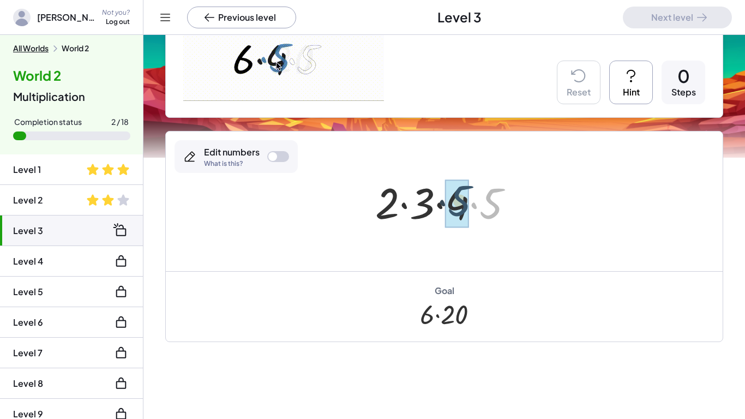
drag, startPoint x: 494, startPoint y: 203, endPoint x: 462, endPoint y: 201, distance: 32.3
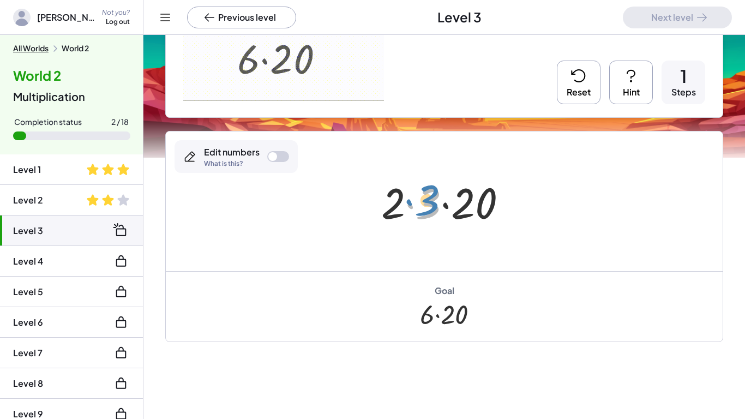
click at [426, 204] on div at bounding box center [448, 201] width 145 height 56
drag, startPoint x: 388, startPoint y: 209, endPoint x: 418, endPoint y: 200, distance: 30.9
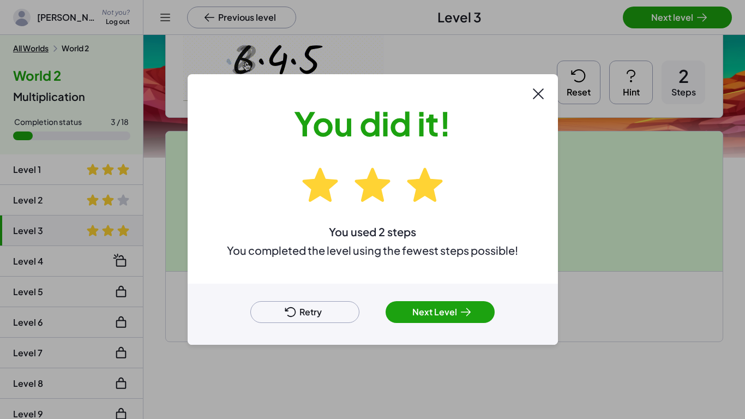
click at [442, 311] on button "Next Level" at bounding box center [439, 312] width 109 height 22
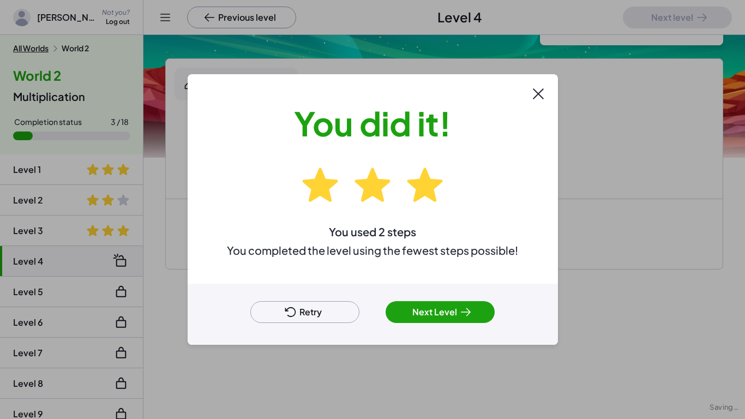
scroll to position [73, 0]
